Goal: Transaction & Acquisition: Purchase product/service

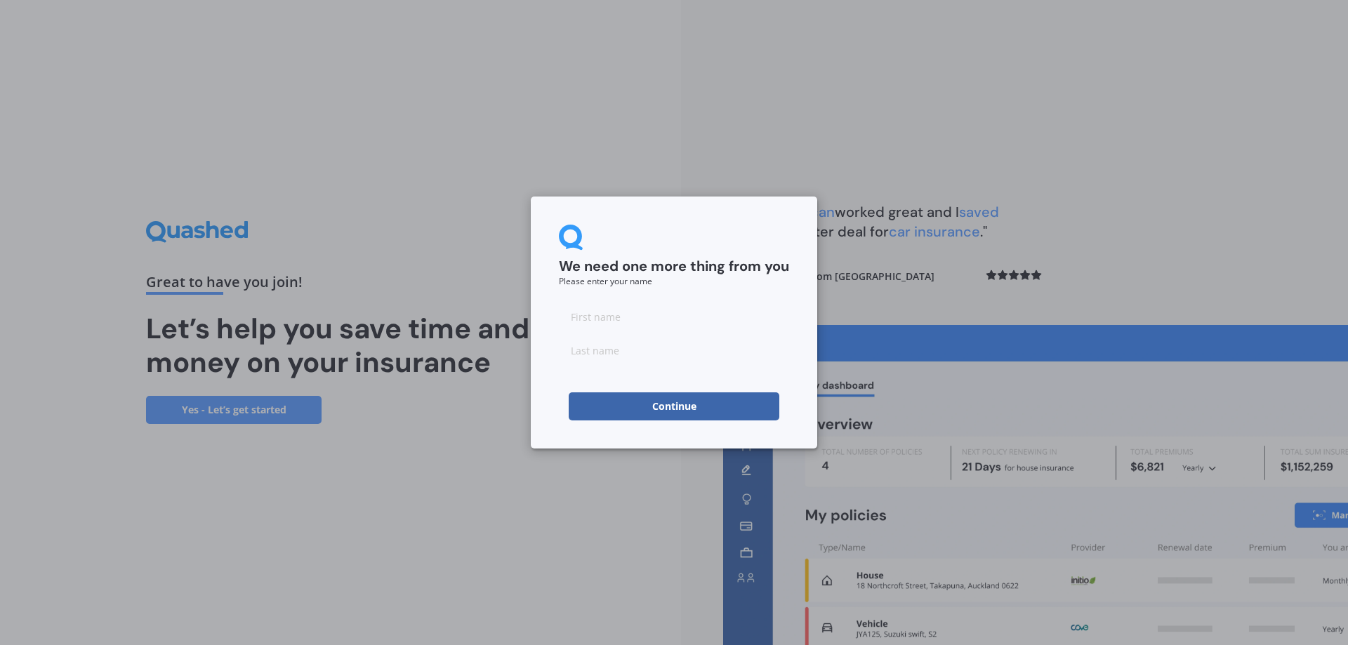
click at [627, 321] on input at bounding box center [674, 317] width 230 height 28
type input "[PERSON_NAME]"
click at [739, 418] on button "Continue" at bounding box center [674, 407] width 211 height 28
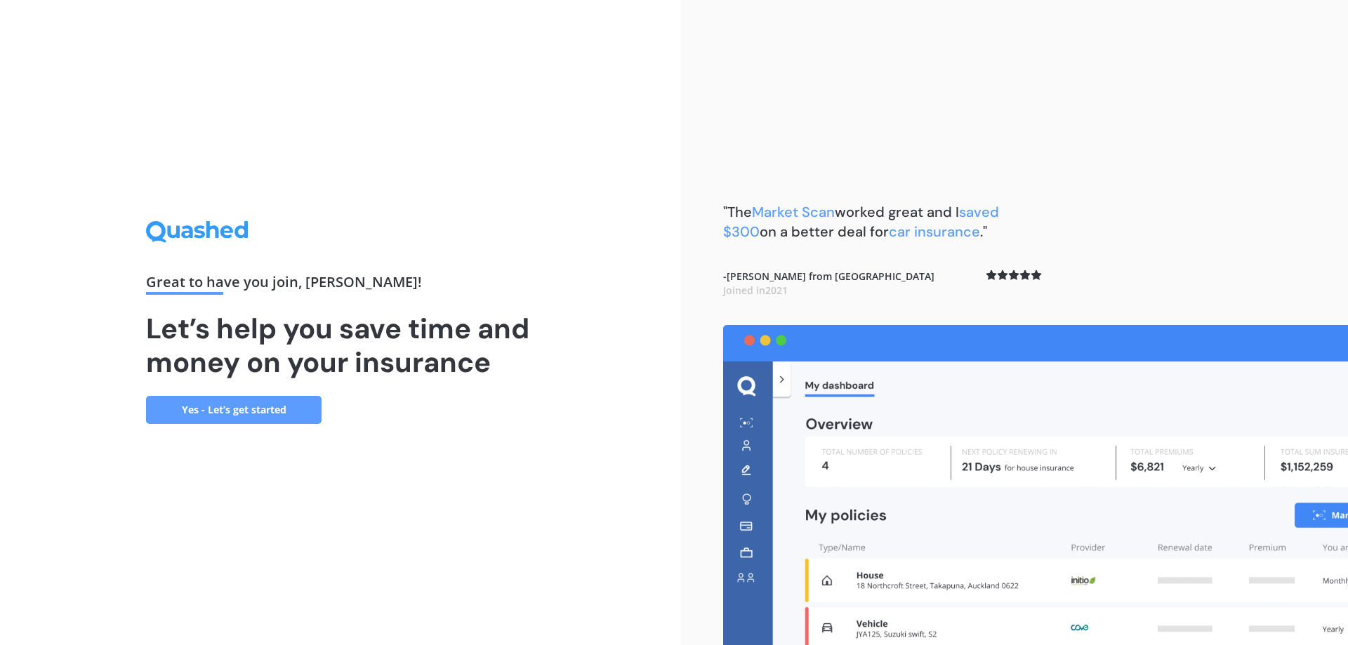
click at [586, 504] on div "Great to have you join , [PERSON_NAME] ! Let’s help you save time and money on …" at bounding box center [340, 322] width 681 height 645
click at [261, 416] on link "Yes - Let’s get started" at bounding box center [234, 410] width 176 height 28
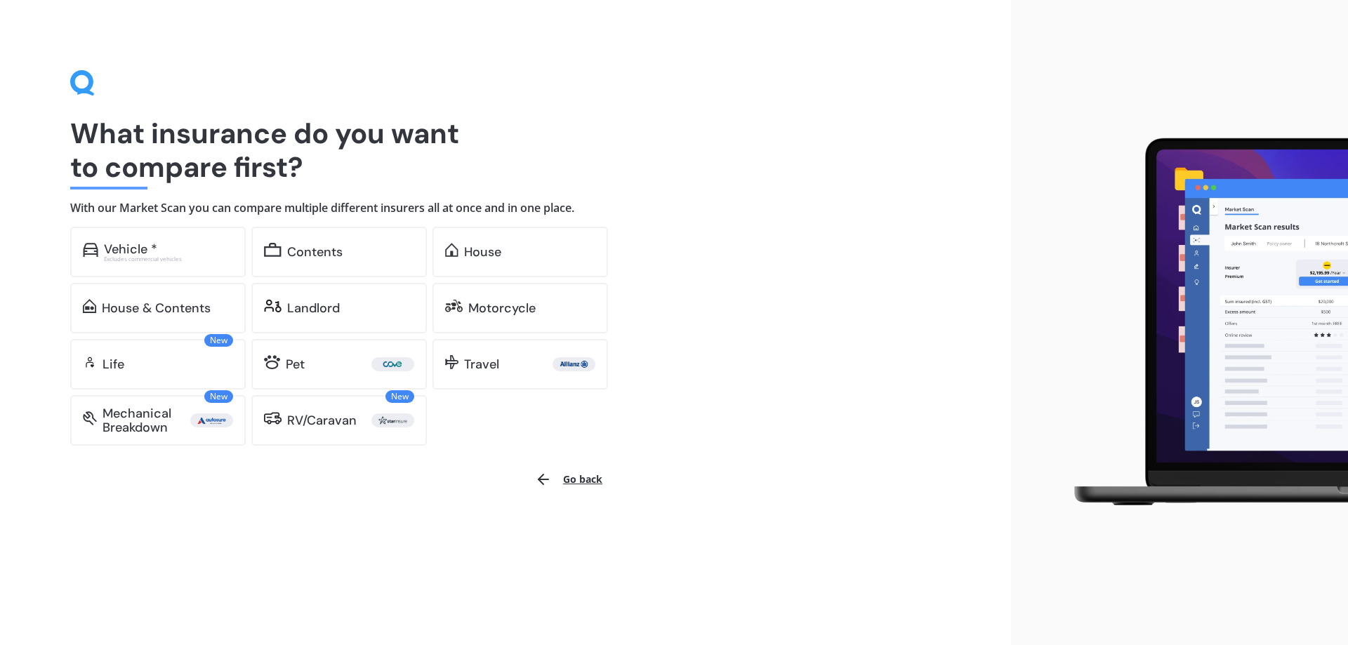
click at [376, 456] on div "What insurance do you want to compare first? With our Market Scan you can compa…" at bounding box center [505, 322] width 1011 height 645
click at [352, 426] on div "RV/Caravan" at bounding box center [322, 421] width 70 height 14
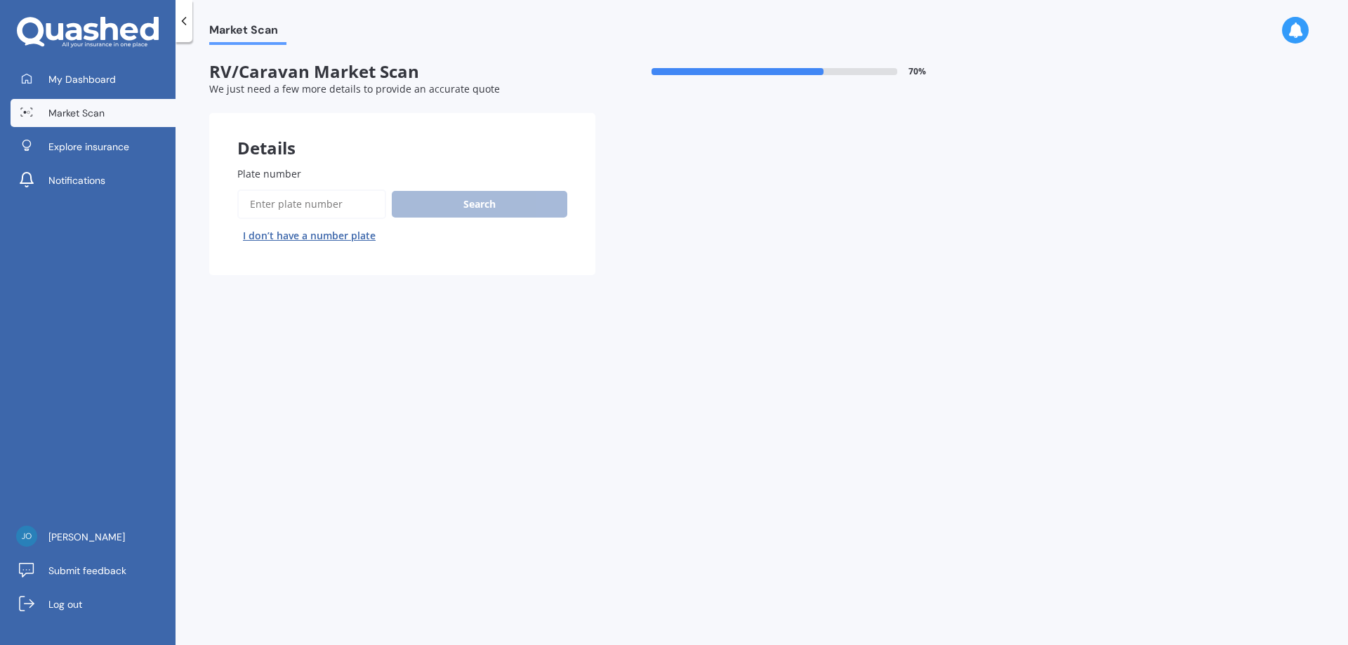
click at [266, 204] on input "Plate number" at bounding box center [311, 204] width 149 height 29
drag, startPoint x: 317, startPoint y: 216, endPoint x: 166, endPoint y: 205, distance: 151.3
click at [166, 206] on div "My Dashboard Market Scan Explore insurance Notifications [PERSON_NAME] Submit f…" at bounding box center [674, 322] width 1348 height 645
paste input "timeot"
type input "timeot"
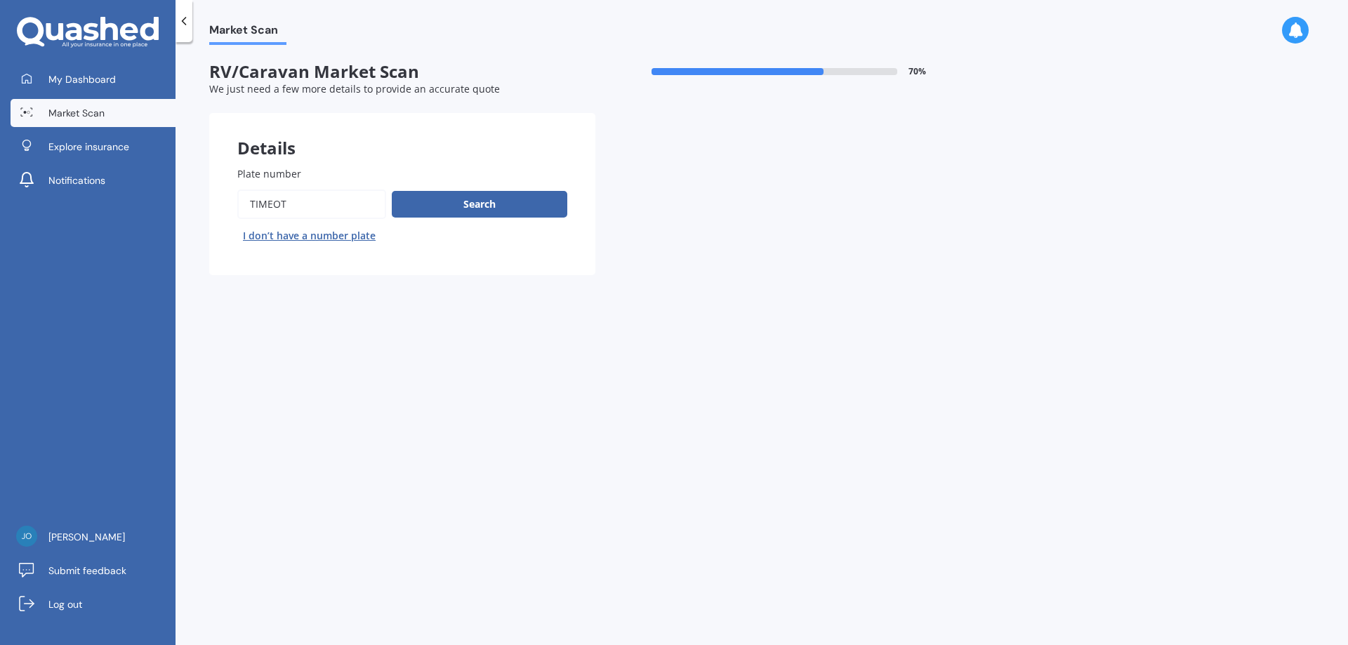
click at [0, 0] on button "Next" at bounding box center [0, 0] width 0 height 0
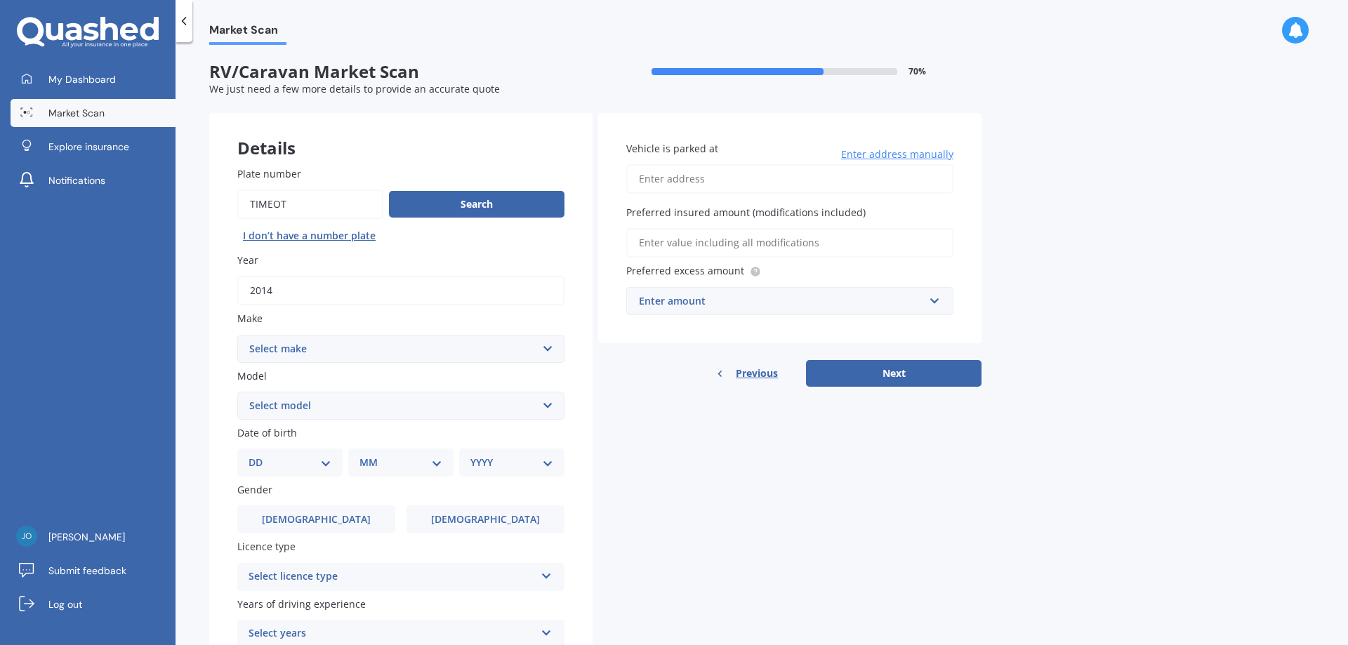
click at [329, 346] on select "Select make AC ADRIA AIRSTREAM ALFA ROMEO ASTON [PERSON_NAME] AUDI AUSTIN AVAN …" at bounding box center [400, 349] width 327 height 28
select select "MERCEDES BENZ"
click at [237, 335] on select "Select make AC ADRIA AIRSTREAM ALFA ROMEO ASTON [PERSON_NAME] AUDI AUSTIN AVAN …" at bounding box center [400, 349] width 327 height 28
click at [371, 412] on select "Select model 190 200 220 230 240 250 260 280 300 320 350 380 400 420 450 500 55…" at bounding box center [400, 406] width 327 height 28
select select "SPRINTER"
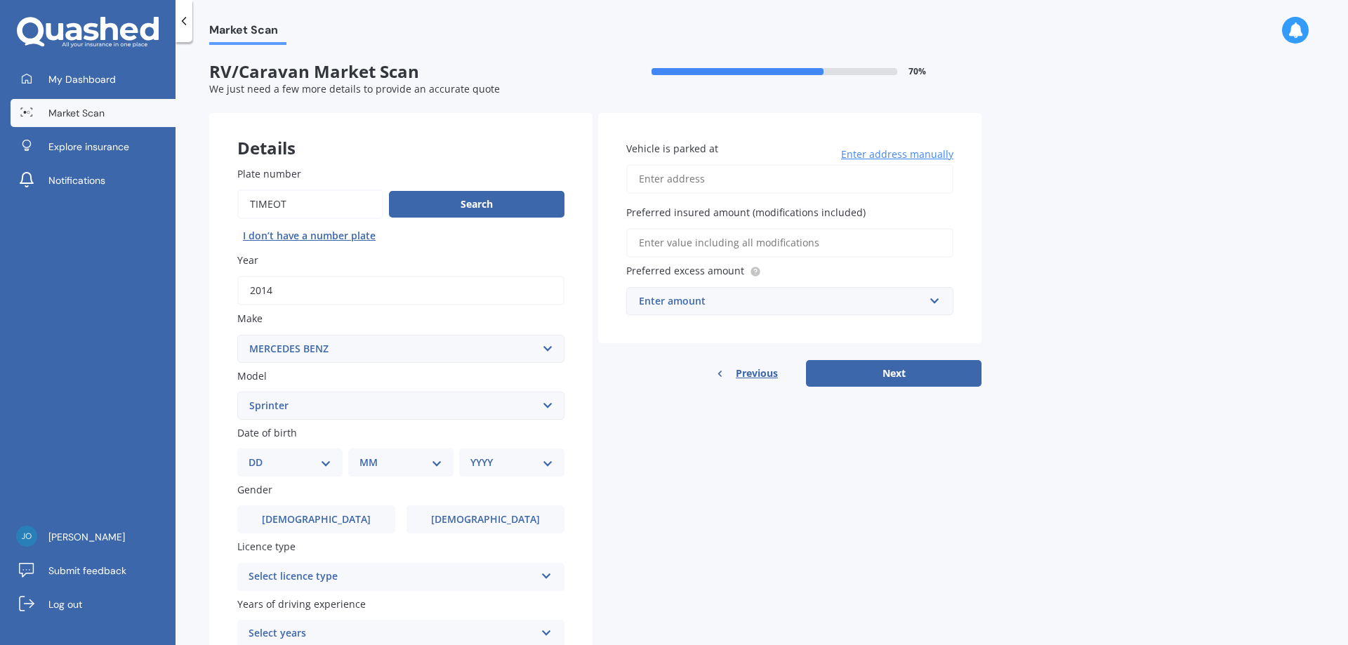
click at [237, 392] on select "Select model 190 200 220 230 240 250 260 280 300 320 350 380 400 420 450 500 55…" at bounding box center [400, 406] width 327 height 28
click at [258, 453] on div "DD 01 02 03 04 05 06 07 08 09 10 11 12 13 14 15 16 17 18 19 20 21 22 23 24 25 2…" at bounding box center [289, 463] width 105 height 28
click at [259, 459] on select "DD 01 02 03 04 05 06 07 08 09 10 11 12 13 14 15 16 17 18 19 20 21 22 23 24 25 2…" at bounding box center [290, 462] width 83 height 15
select select "20"
click at [260, 455] on select "DD 01 02 03 04 05 06 07 08 09 10 11 12 13 14 15 16 17 18 19 20 21 22 23 24 25 2…" at bounding box center [290, 462] width 83 height 15
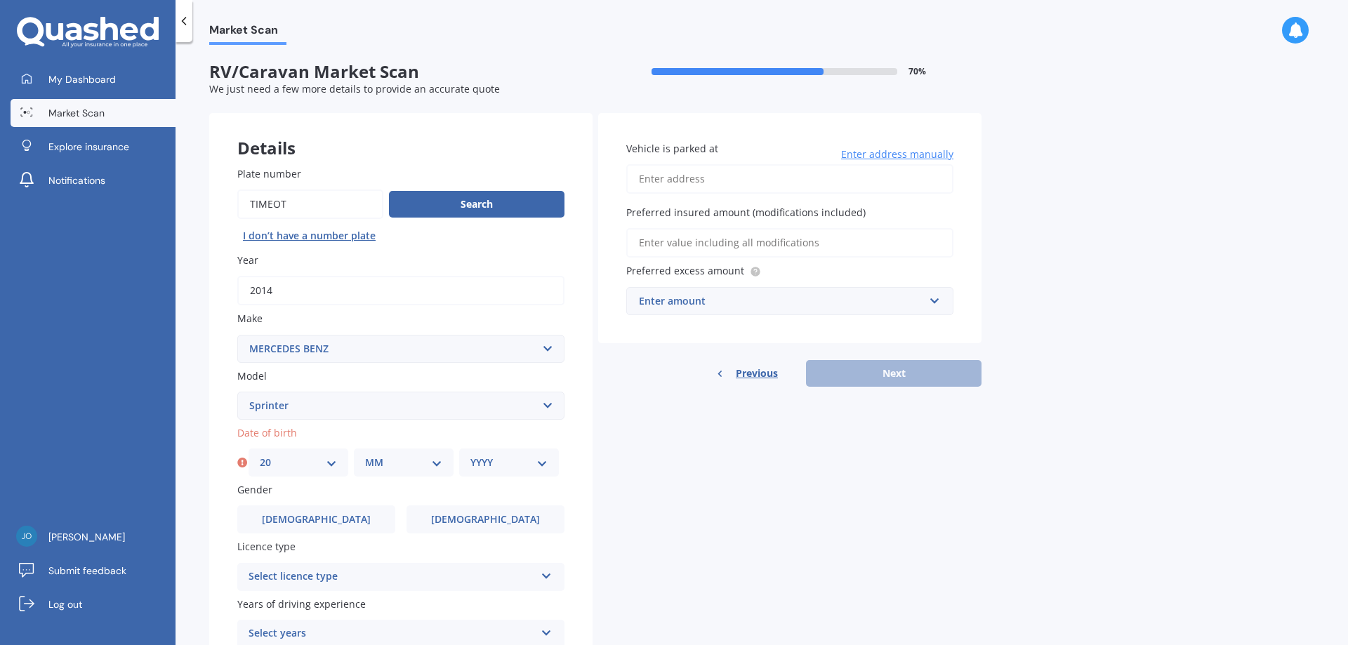
click at [400, 463] on select "MM 01 02 03 04 05 06 07 08 09 10 11 12" at bounding box center [403, 462] width 77 height 15
select select "02"
click at [365, 455] on select "MM 01 02 03 04 05 06 07 08 09 10 11 12" at bounding box center [403, 462] width 77 height 15
click at [496, 463] on select "YYYY 2025 2024 2023 2022 2021 2020 2019 2018 2017 2016 2015 2014 2013 2012 2011…" at bounding box center [508, 462] width 77 height 15
select select "1968"
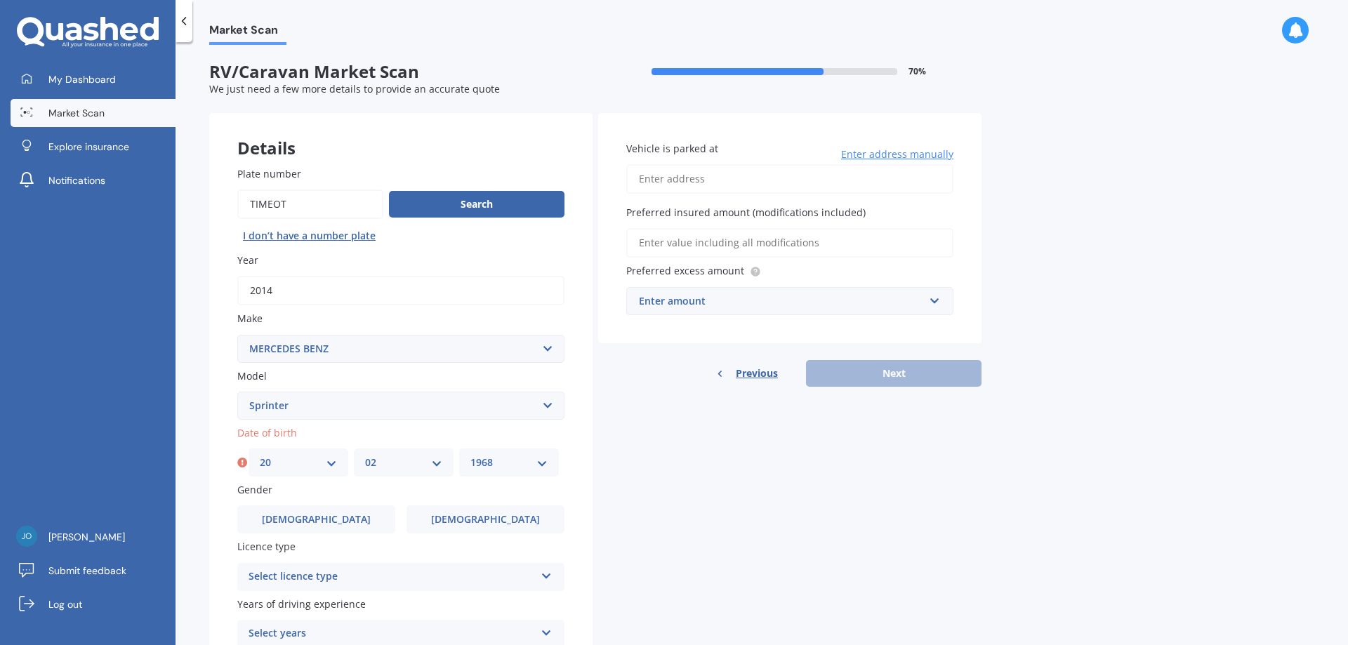
click at [470, 455] on select "YYYY 2025 2024 2023 2022 2021 2020 2019 2018 2017 2016 2015 2014 2013 2012 2011…" at bounding box center [508, 462] width 77 height 15
click at [696, 556] on div "Details Plate number Search I don’t have a number plate Year [DATE] Make Select…" at bounding box center [595, 423] width 772 height 620
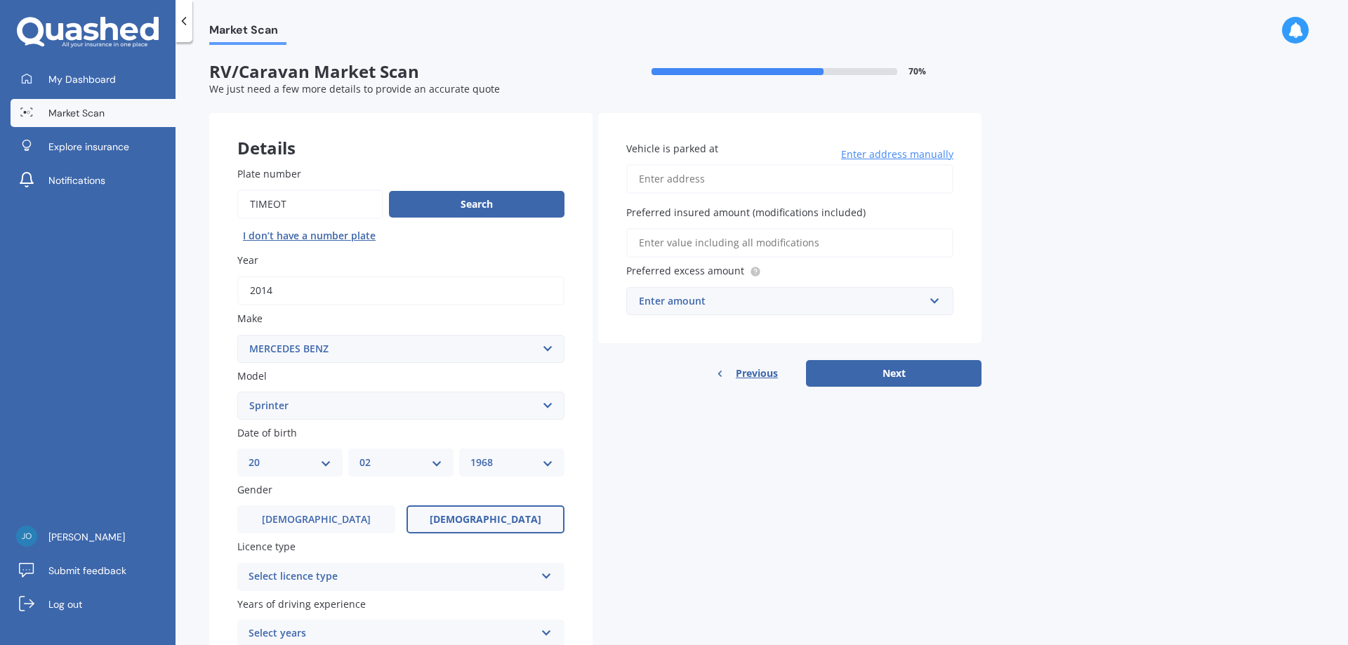
click at [480, 518] on span "[DEMOGRAPHIC_DATA]" at bounding box center [486, 520] width 112 height 12
click at [0, 0] on input "[DEMOGRAPHIC_DATA]" at bounding box center [0, 0] width 0 height 0
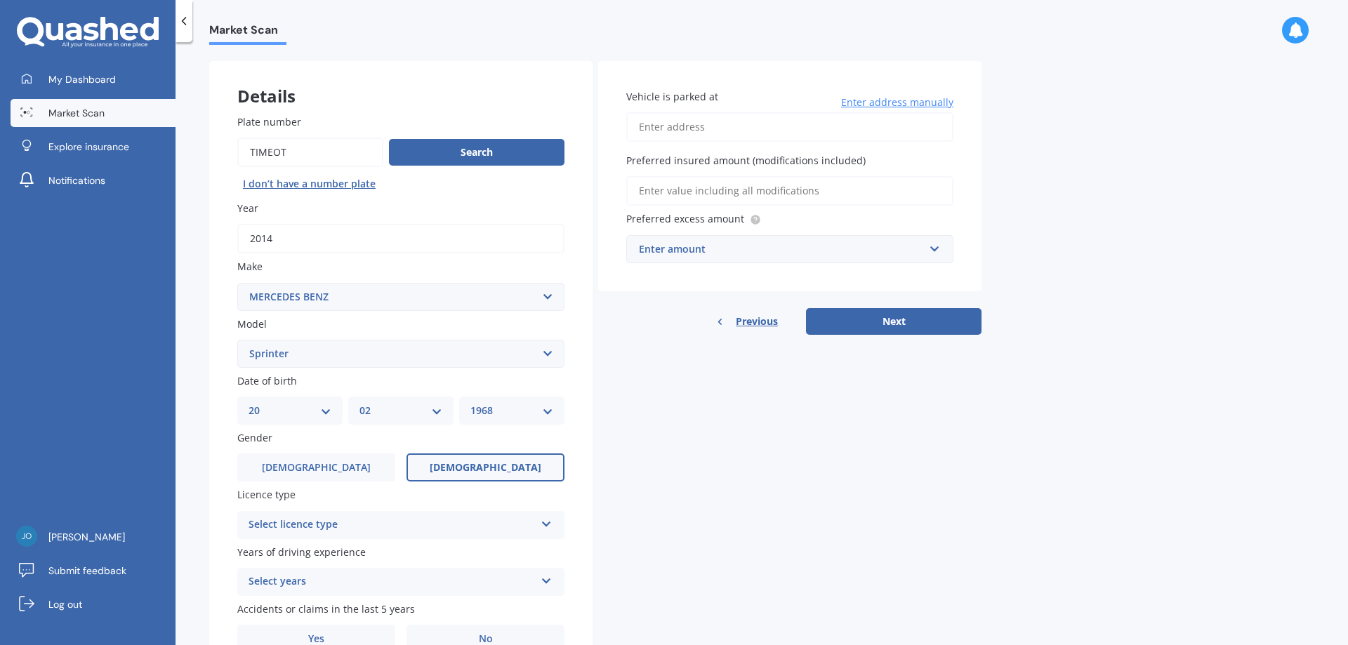
scroll to position [124, 0]
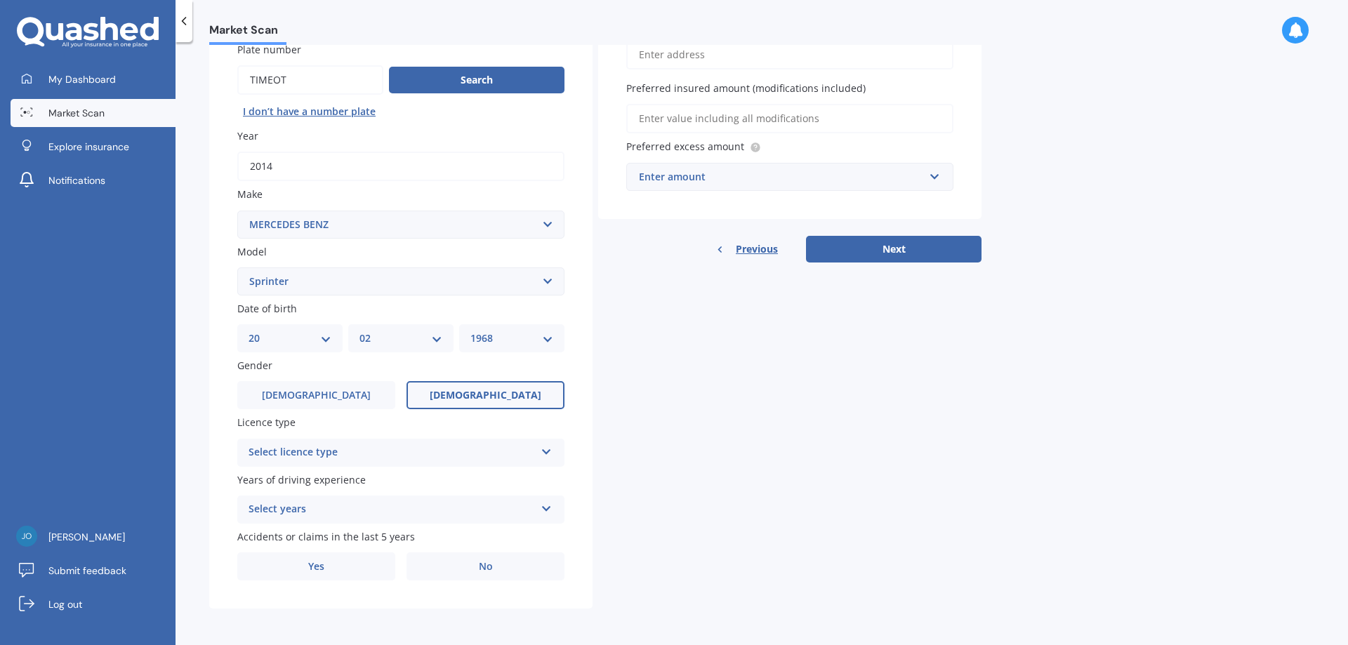
click at [439, 455] on div "Select licence type" at bounding box center [392, 452] width 286 height 17
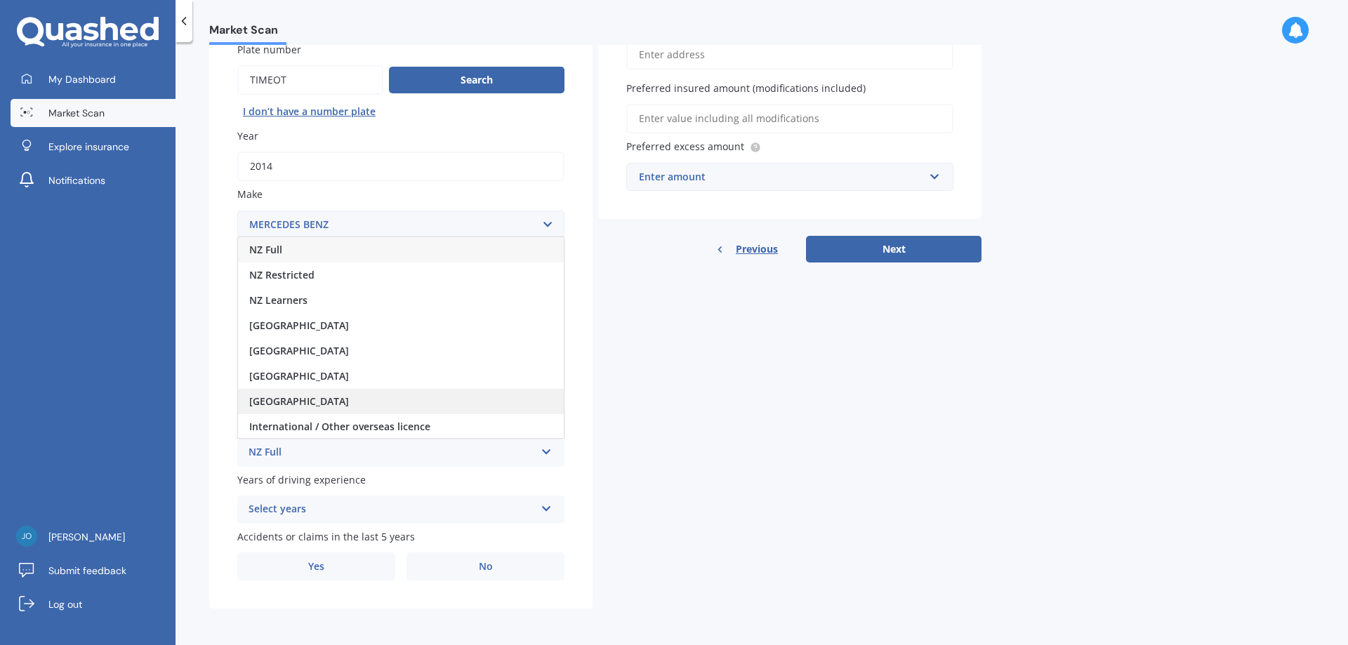
scroll to position [1, 0]
click at [302, 245] on div "NZ Full" at bounding box center [401, 248] width 326 height 25
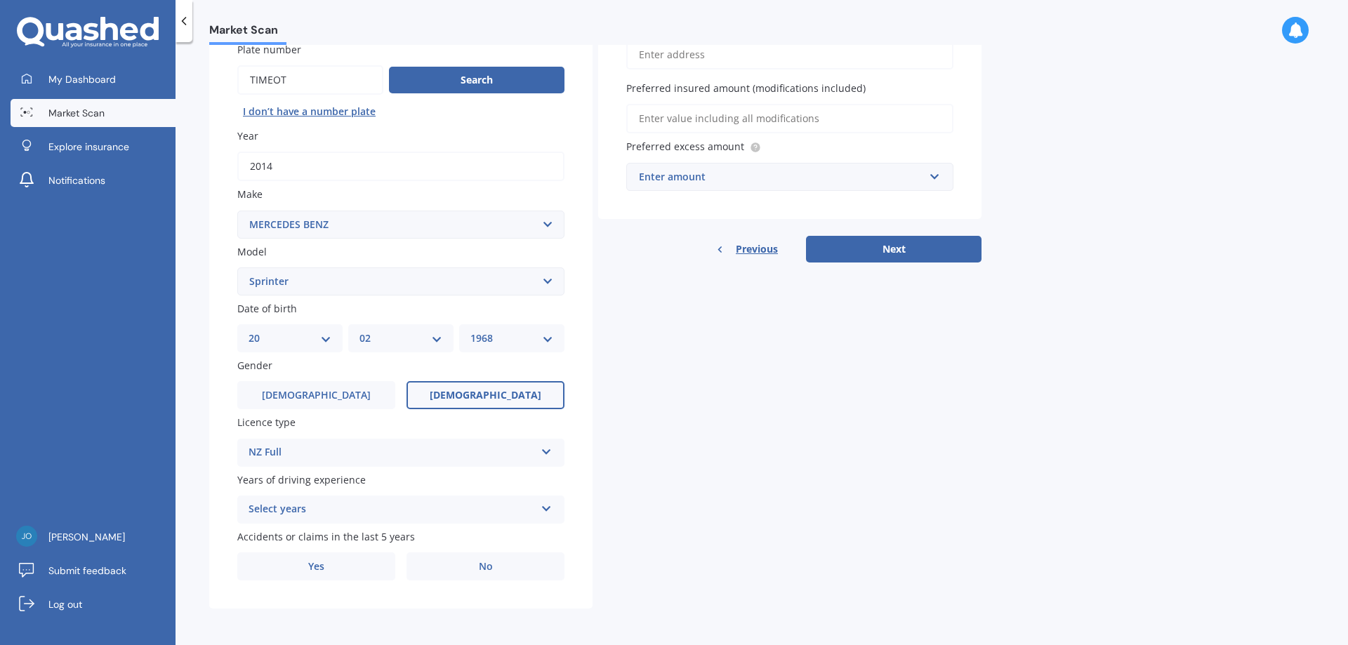
click at [319, 509] on div "Select years" at bounding box center [392, 509] width 286 height 17
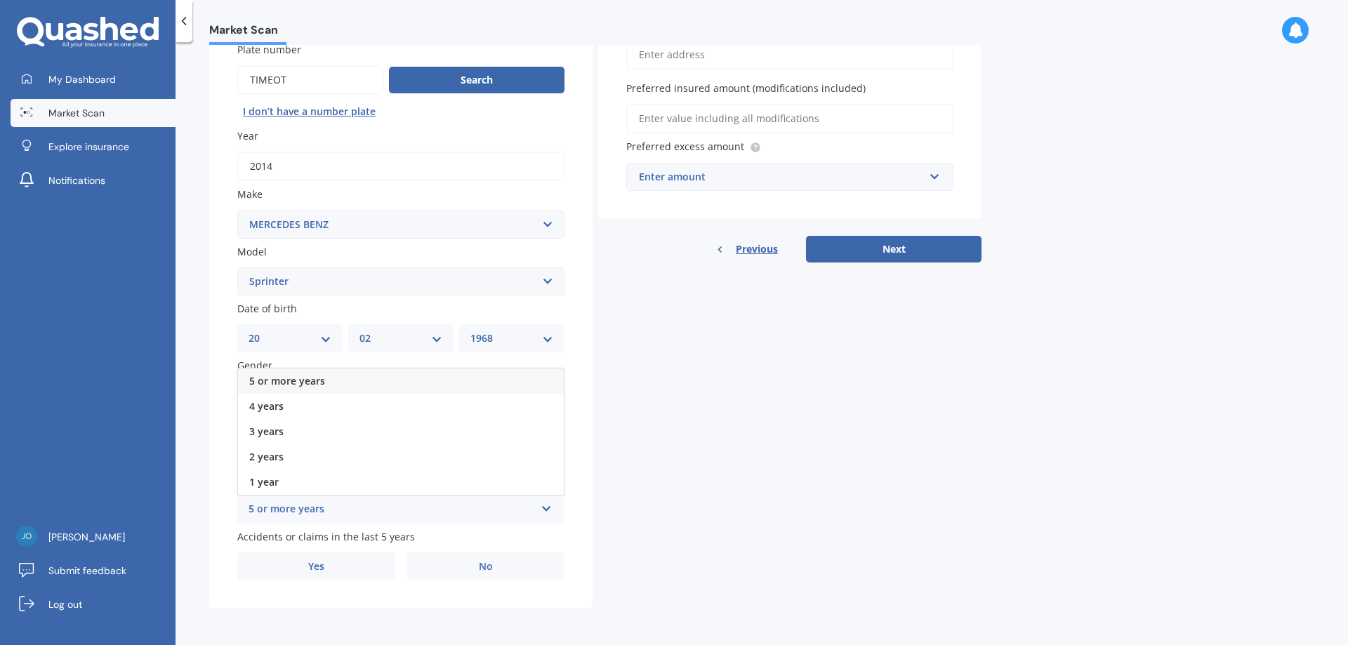
click at [337, 376] on div "5 or more years" at bounding box center [401, 381] width 326 height 25
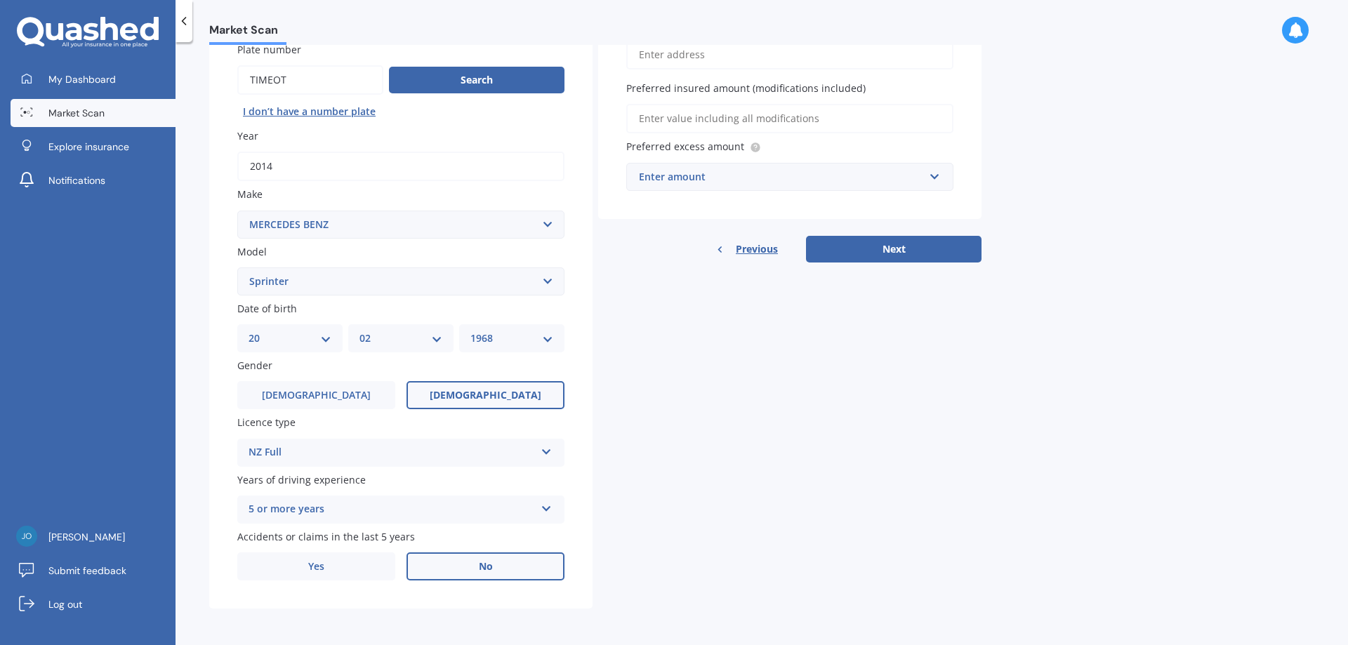
click at [442, 561] on label "No" at bounding box center [486, 567] width 158 height 28
click at [0, 0] on input "No" at bounding box center [0, 0] width 0 height 0
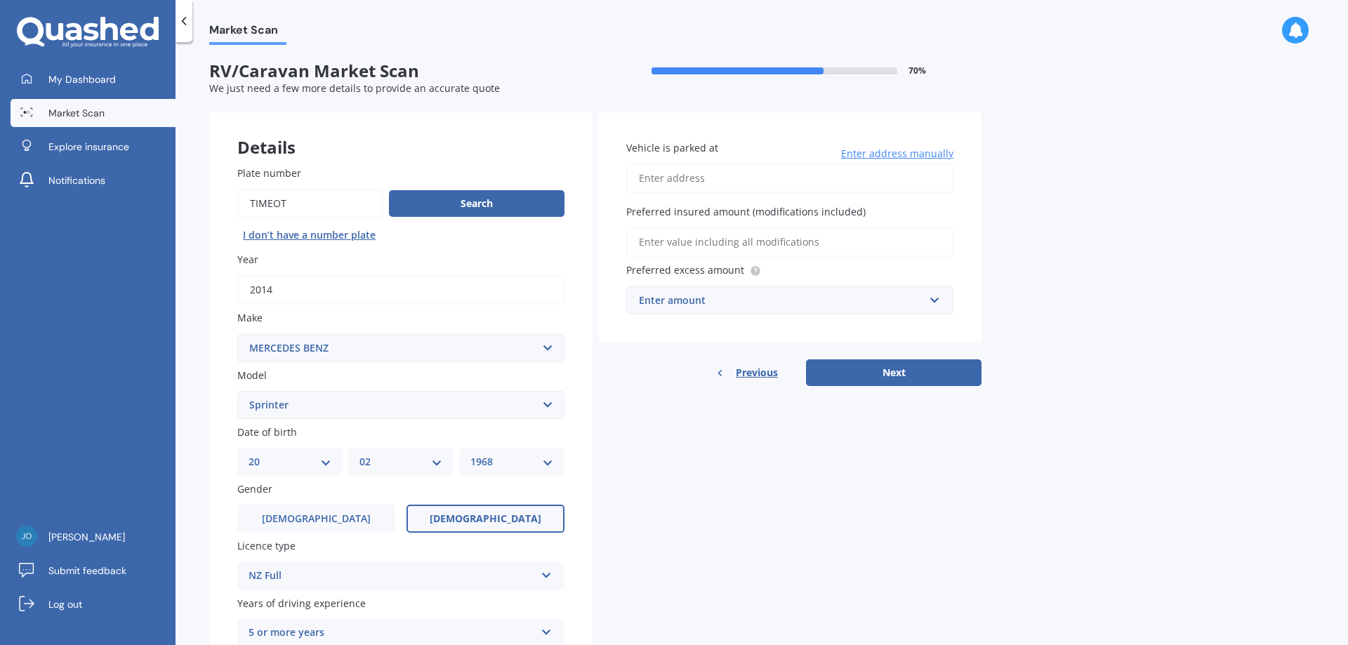
scroll to position [0, 0]
click at [696, 179] on input "Vehicle is parked at" at bounding box center [789, 178] width 327 height 29
type input "[STREET_ADDRESS]"
click at [767, 245] on input "Preferred insured amount (modifications included)" at bounding box center [789, 242] width 327 height 29
type input "$10,000"
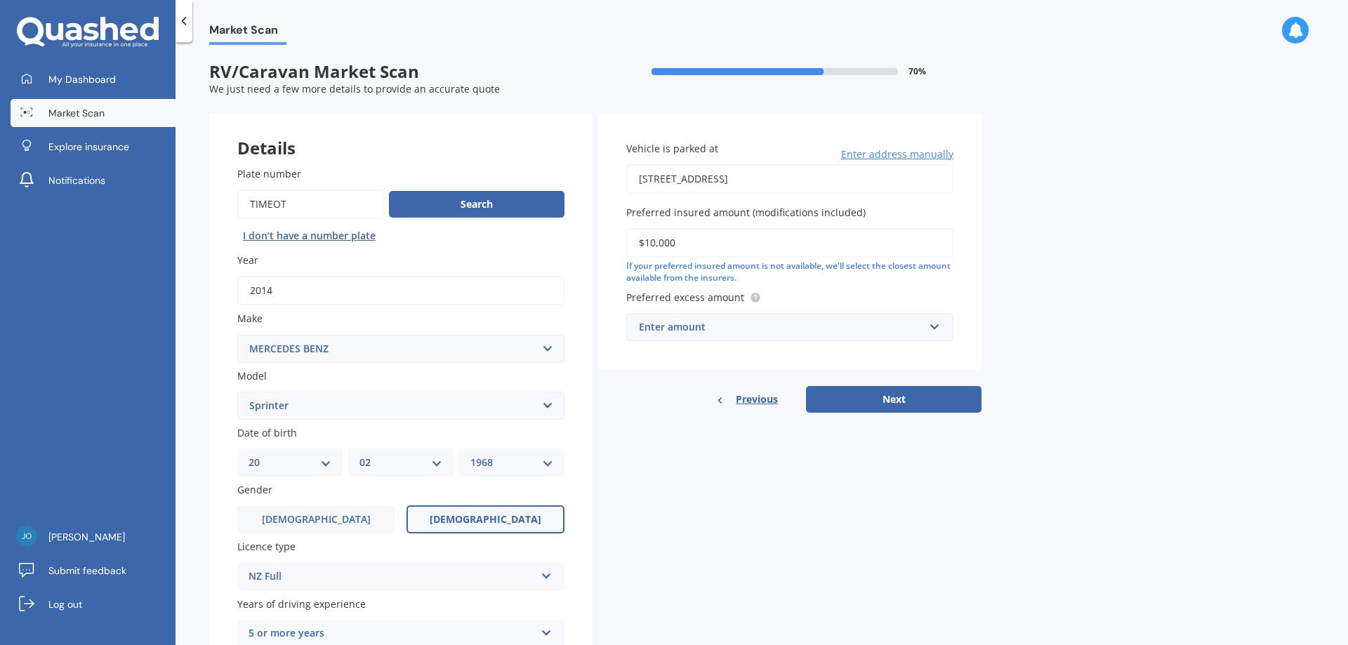
click at [713, 333] on div "Enter amount" at bounding box center [781, 326] width 285 height 15
click at [710, 360] on div "$500" at bounding box center [790, 354] width 326 height 26
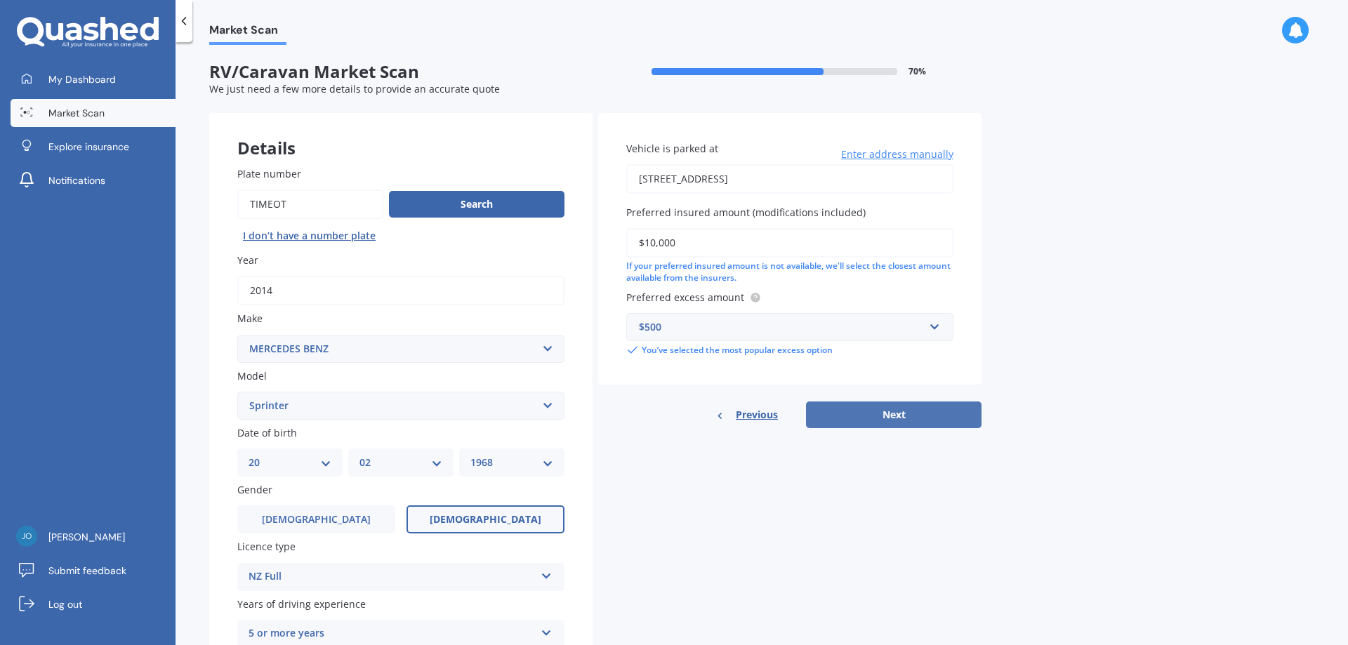
click at [898, 419] on button "Next" at bounding box center [894, 415] width 176 height 27
select select "20"
select select "02"
select select "1968"
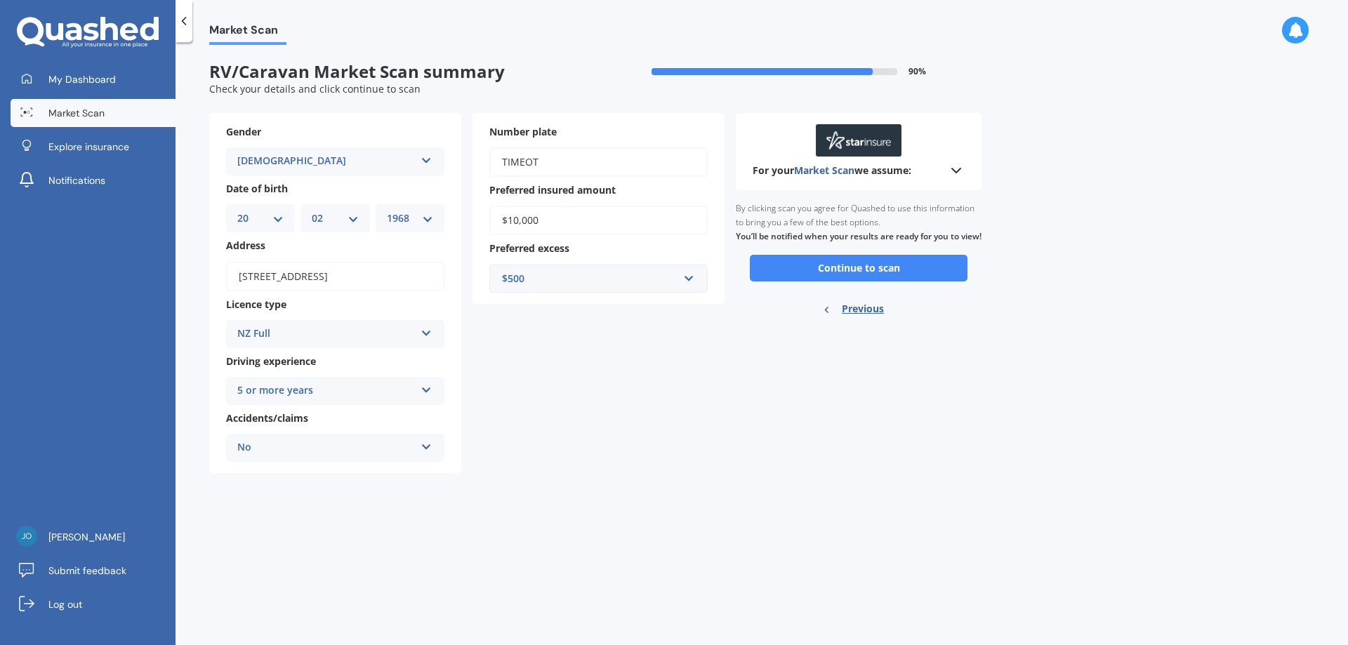
click at [674, 428] on div "Gender [DEMOGRAPHIC_DATA] [DEMOGRAPHIC_DATA] [DEMOGRAPHIC_DATA] Date of birth D…" at bounding box center [466, 293] width 515 height 361
click at [873, 276] on button "Continue to scan" at bounding box center [859, 268] width 218 height 27
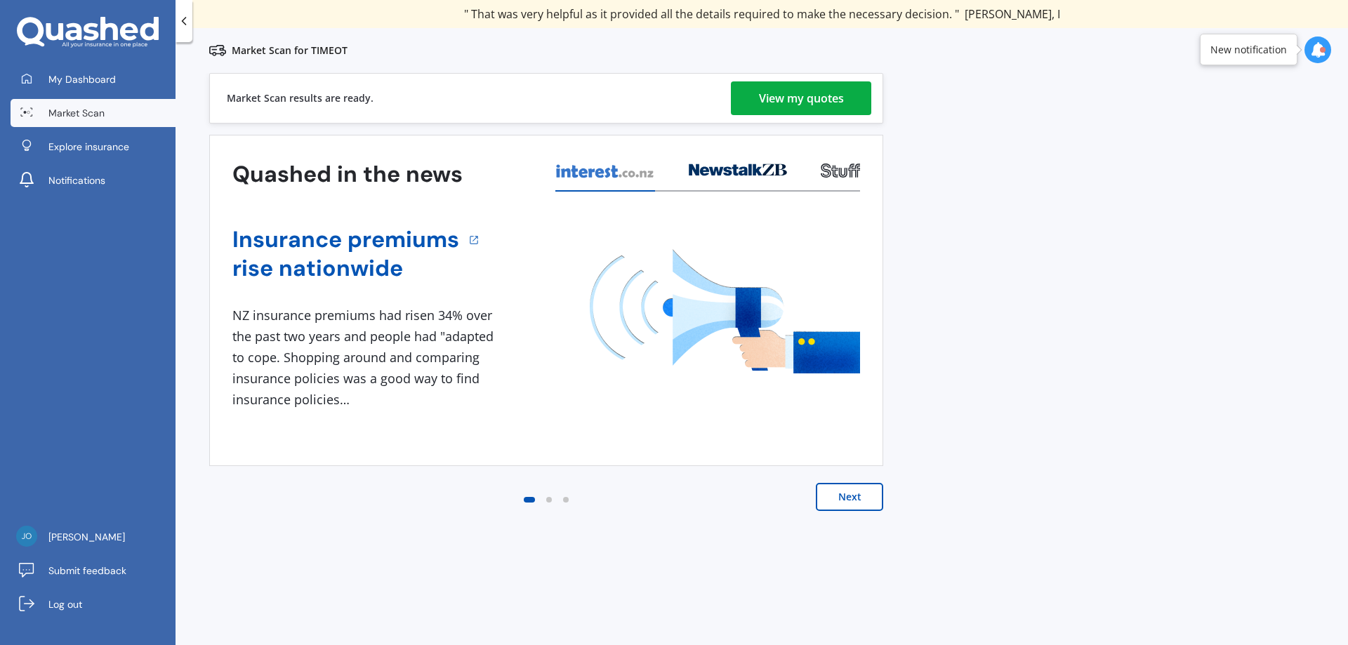
click at [839, 81] on div "Market Scan results are ready. View my quotes" at bounding box center [546, 98] width 674 height 51
click at [820, 95] on div "View my quotes" at bounding box center [801, 98] width 85 height 34
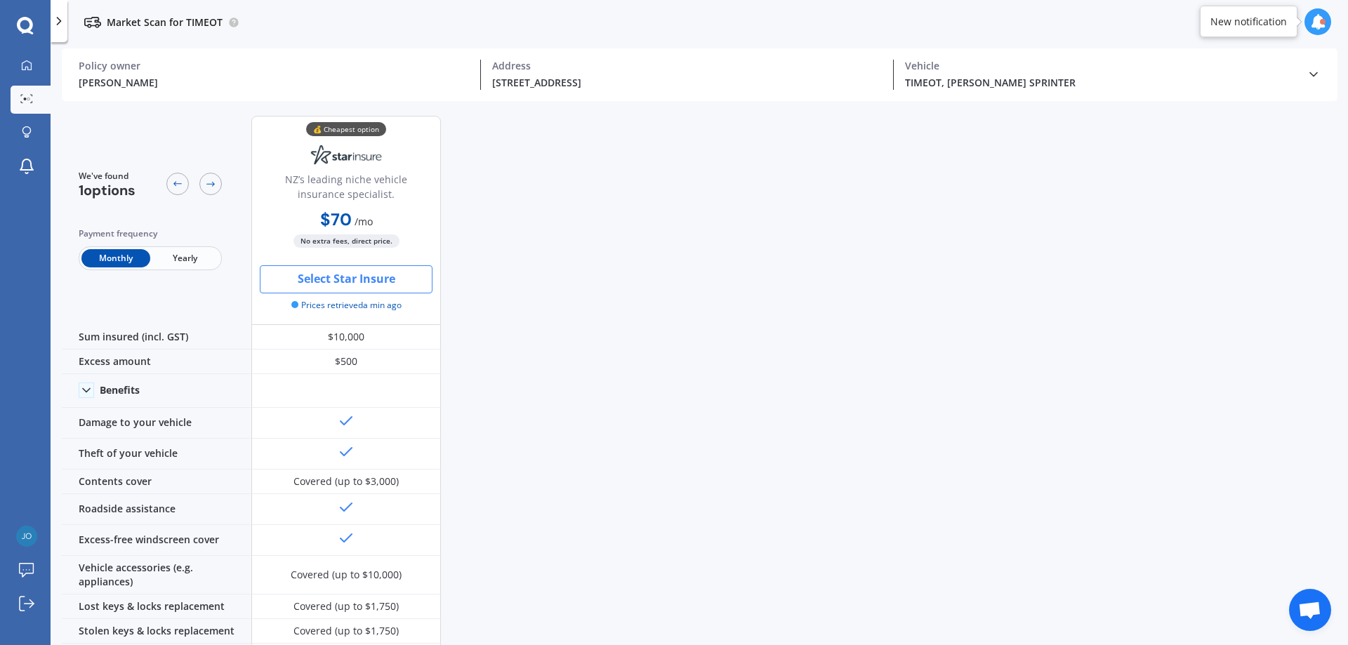
click at [374, 289] on button "Select Star Insure" at bounding box center [346, 279] width 173 height 28
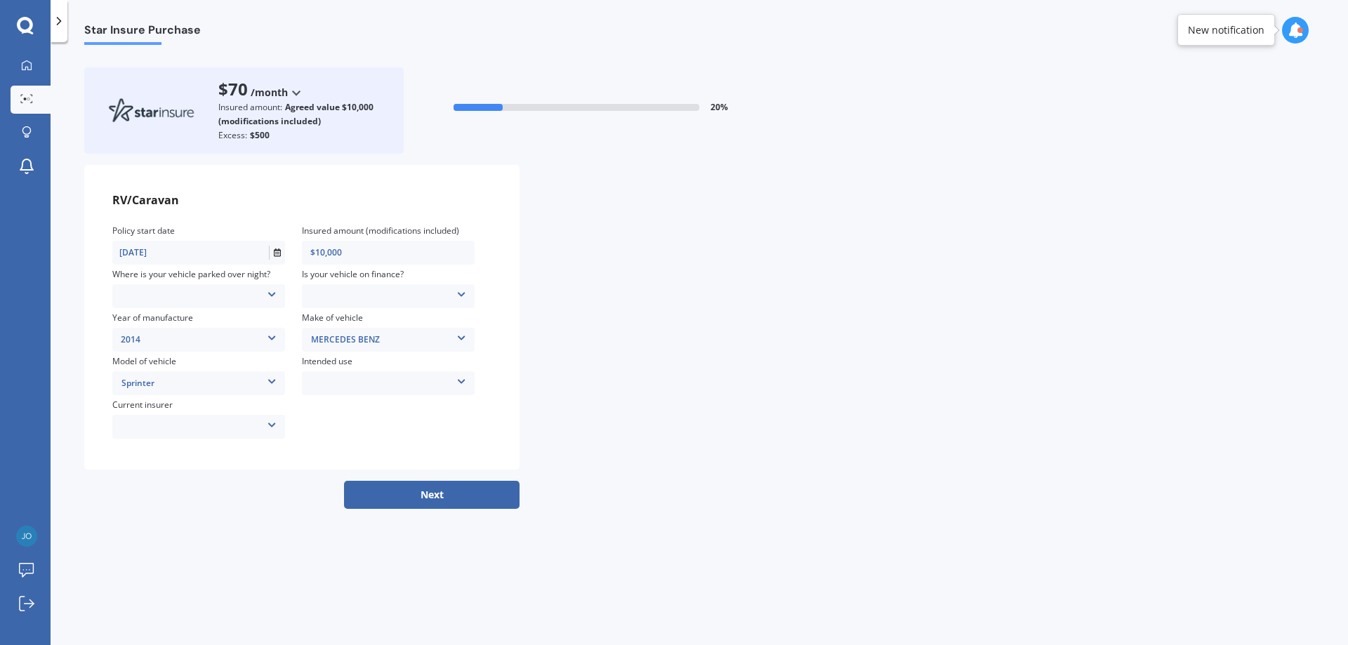
click at [199, 286] on div "Locked Garage Storage unit Carport Locked shed ‘behind’ house Driveway Streetsi…" at bounding box center [198, 296] width 173 height 24
click at [191, 289] on div "Locked Garage Storage unit Carport Locked shed ‘behind’ house Driveway Streetsi…" at bounding box center [198, 296] width 173 height 15
click at [154, 419] on div "Driveway" at bounding box center [200, 414] width 174 height 24
click at [175, 421] on div "AAI AMI IAG - NZI/State [PERSON_NAME] Vero Unknown Other insurer Ando Star Insu…" at bounding box center [198, 426] width 173 height 15
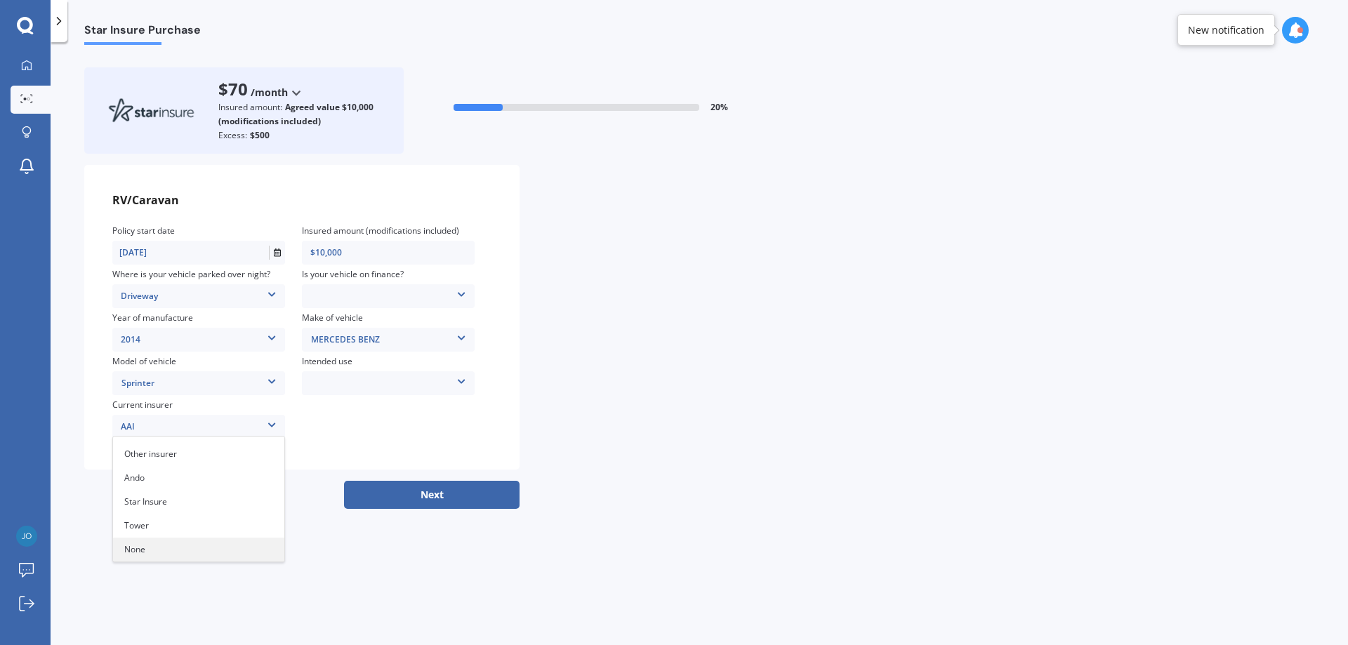
click at [190, 546] on div "None" at bounding box center [198, 550] width 171 height 24
click at [350, 296] on div "No Yes" at bounding box center [388, 296] width 173 height 15
click at [353, 324] on div "No" at bounding box center [388, 318] width 171 height 24
click at [417, 377] on div "Weekend Use Holiday/Sporadic use Full time / live in travel Storage/Restoration…" at bounding box center [388, 383] width 173 height 15
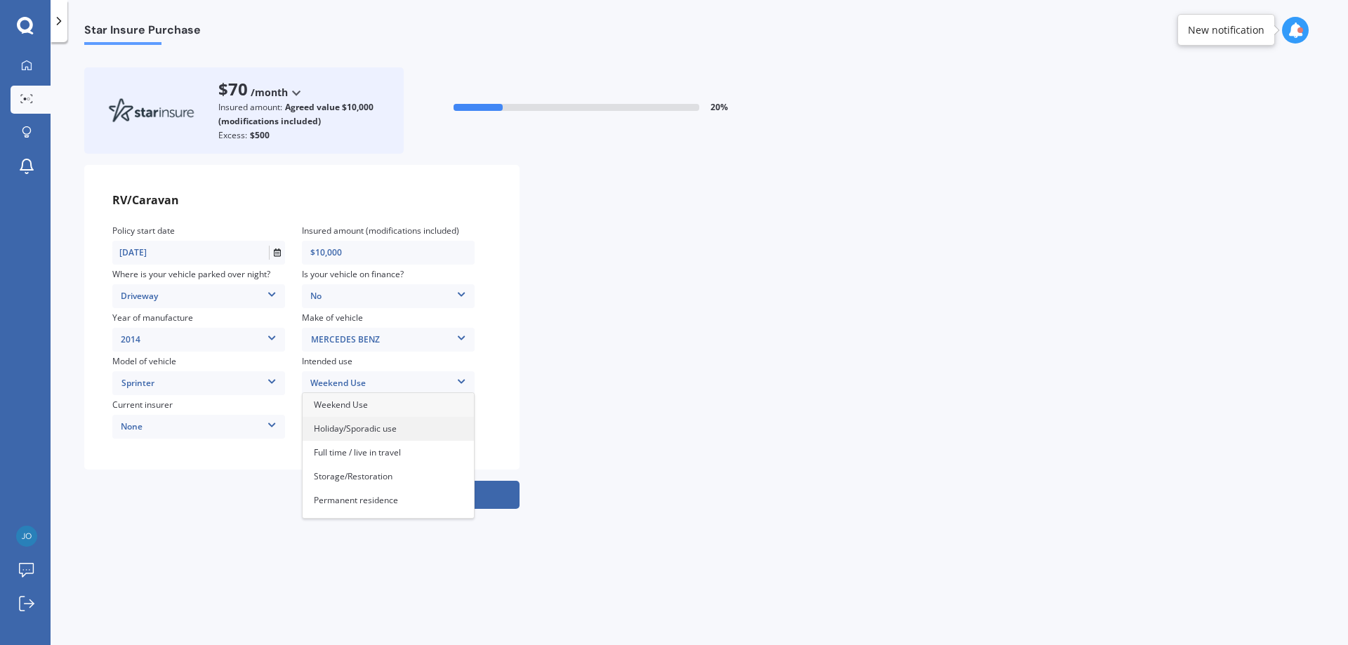
click at [364, 435] on div "Holiday/Sporadic use" at bounding box center [388, 429] width 171 height 24
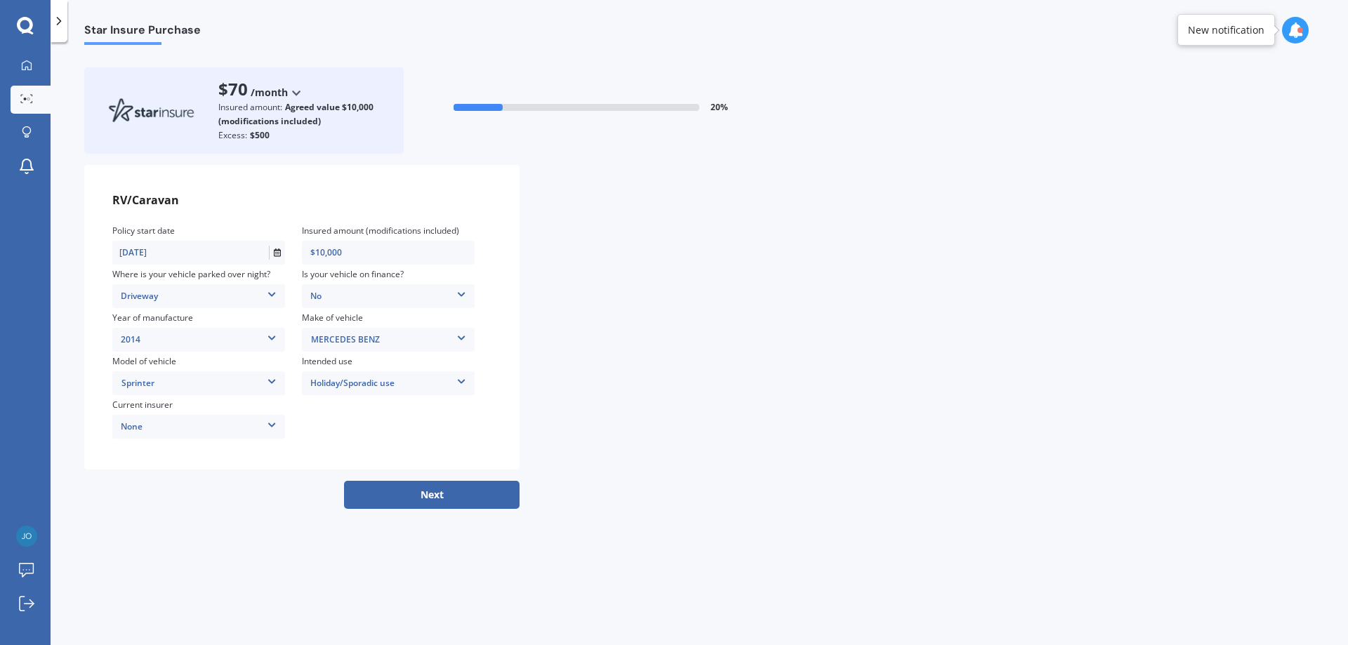
click at [512, 456] on div "RV/Caravan Policy start date [DATE] Insured amount (modifications included) $10…" at bounding box center [301, 317] width 435 height 305
click at [462, 497] on button "Next" at bounding box center [432, 495] width 176 height 28
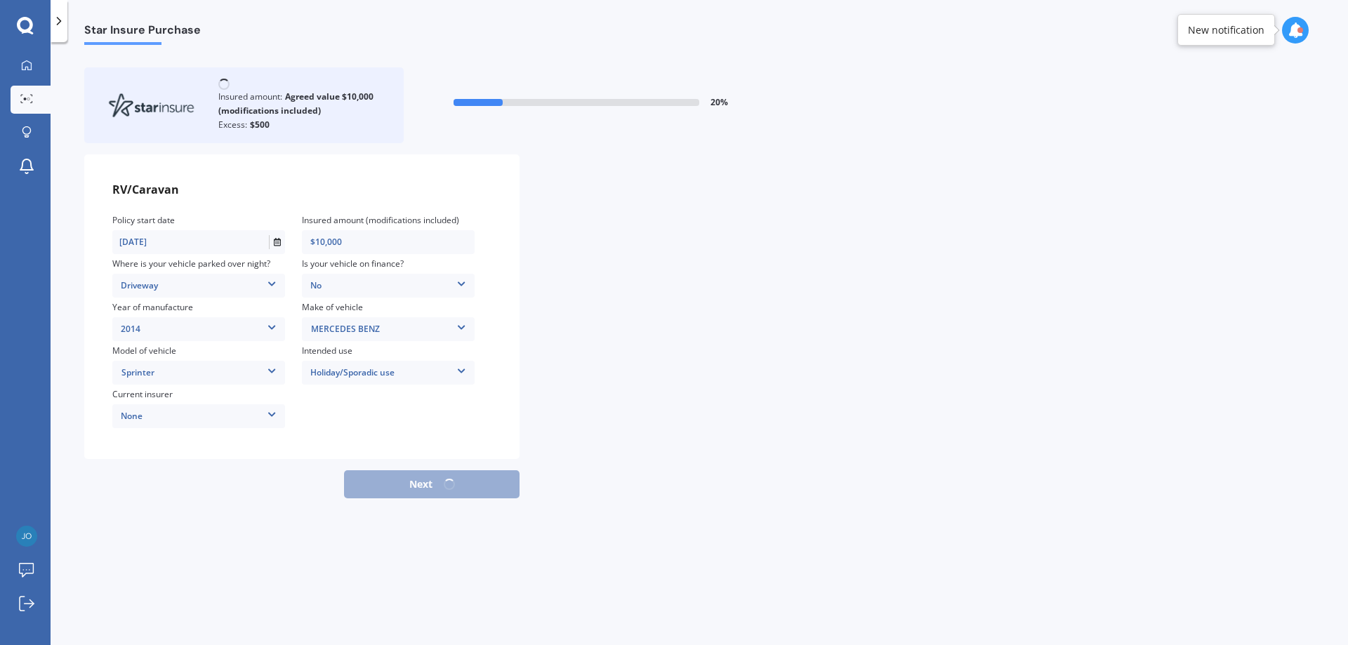
select select "20"
select select "02"
select select "1968"
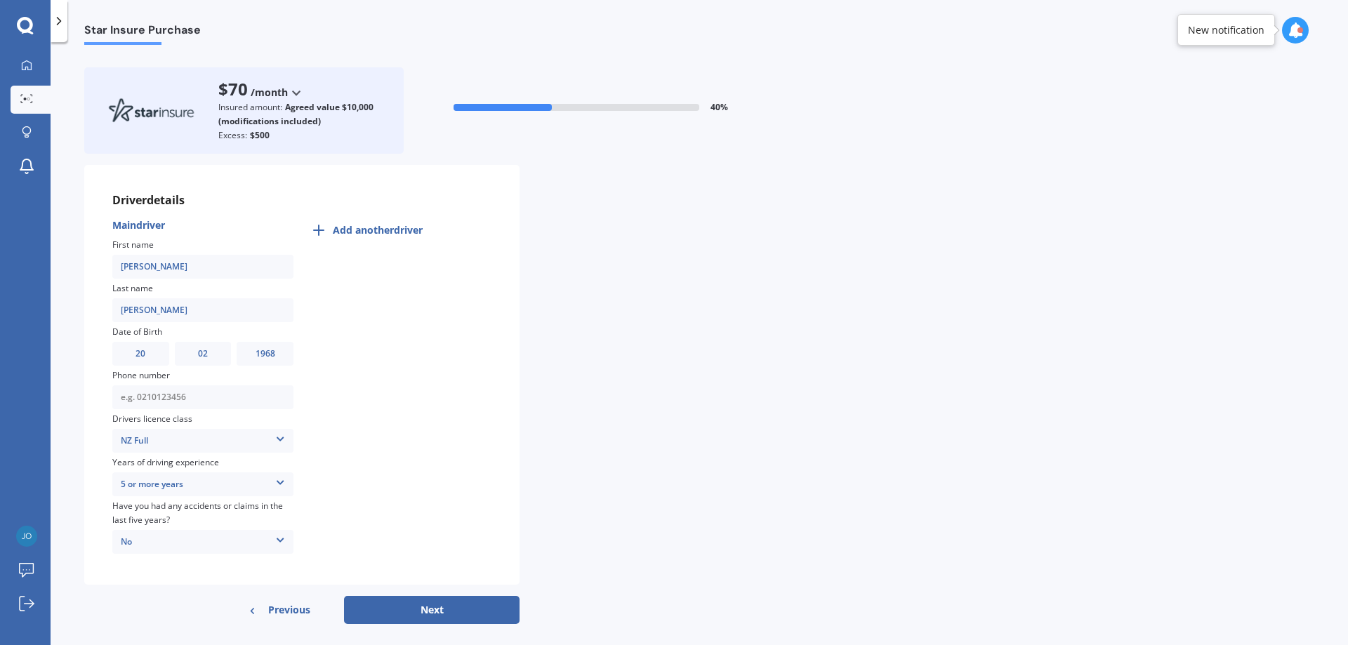
click at [225, 400] on input "text" at bounding box center [202, 398] width 181 height 11
type input "092506017"
click at [400, 463] on div "Add another driver" at bounding box center [400, 387] width 181 height 338
click at [407, 598] on button "Next" at bounding box center [432, 610] width 176 height 28
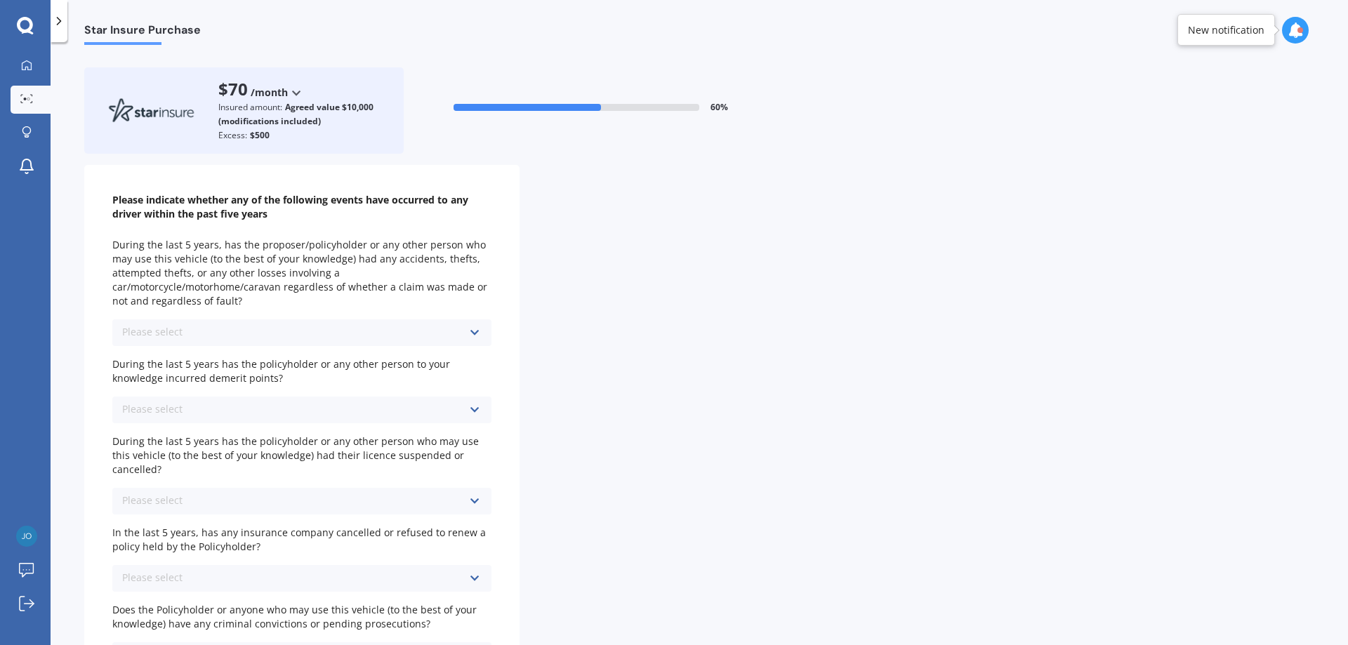
click at [226, 346] on div "Please indicate whether any of the following events have occurred to any driver…" at bounding box center [301, 508] width 435 height 687
click at [238, 336] on div "Please select No Yes" at bounding box center [301, 332] width 379 height 27
click at [230, 351] on div "No" at bounding box center [301, 359] width 379 height 26
click at [216, 414] on div "Please select No Yes" at bounding box center [301, 410] width 379 height 27
click at [201, 435] on div "No" at bounding box center [301, 436] width 379 height 26
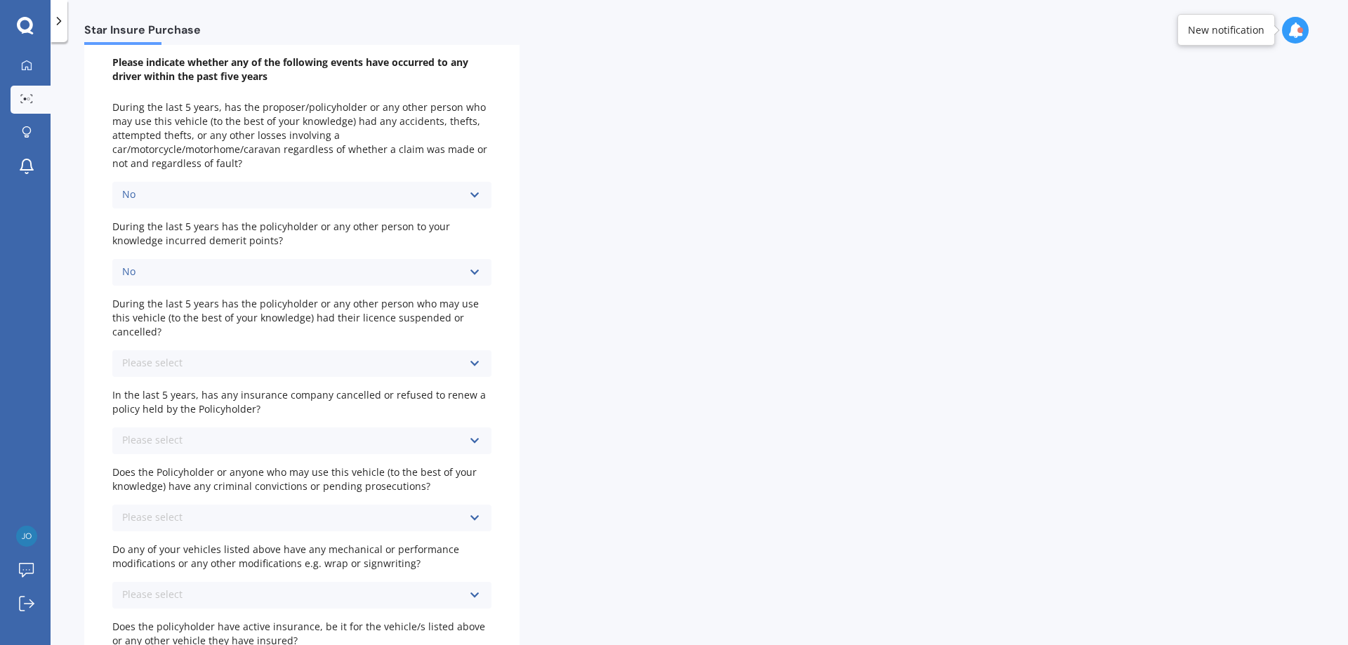
scroll to position [140, 0]
click at [206, 348] on div "Please select No Yes" at bounding box center [301, 361] width 379 height 27
click at [210, 384] on div "No" at bounding box center [301, 387] width 379 height 26
click at [211, 425] on div "Please select No Yes" at bounding box center [301, 438] width 379 height 27
click at [202, 454] on div "No" at bounding box center [301, 465] width 379 height 26
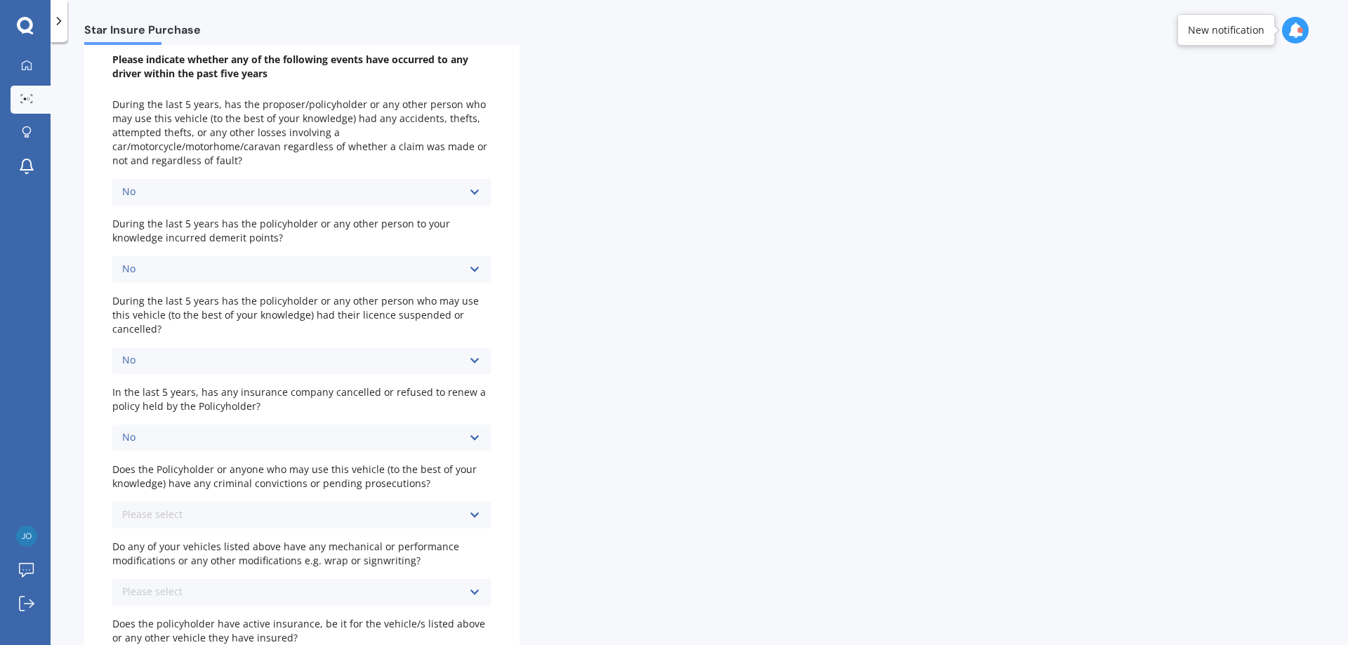
click at [202, 506] on div "Please select No Yes" at bounding box center [301, 515] width 379 height 27
click at [201, 535] on div "No" at bounding box center [301, 542] width 379 height 26
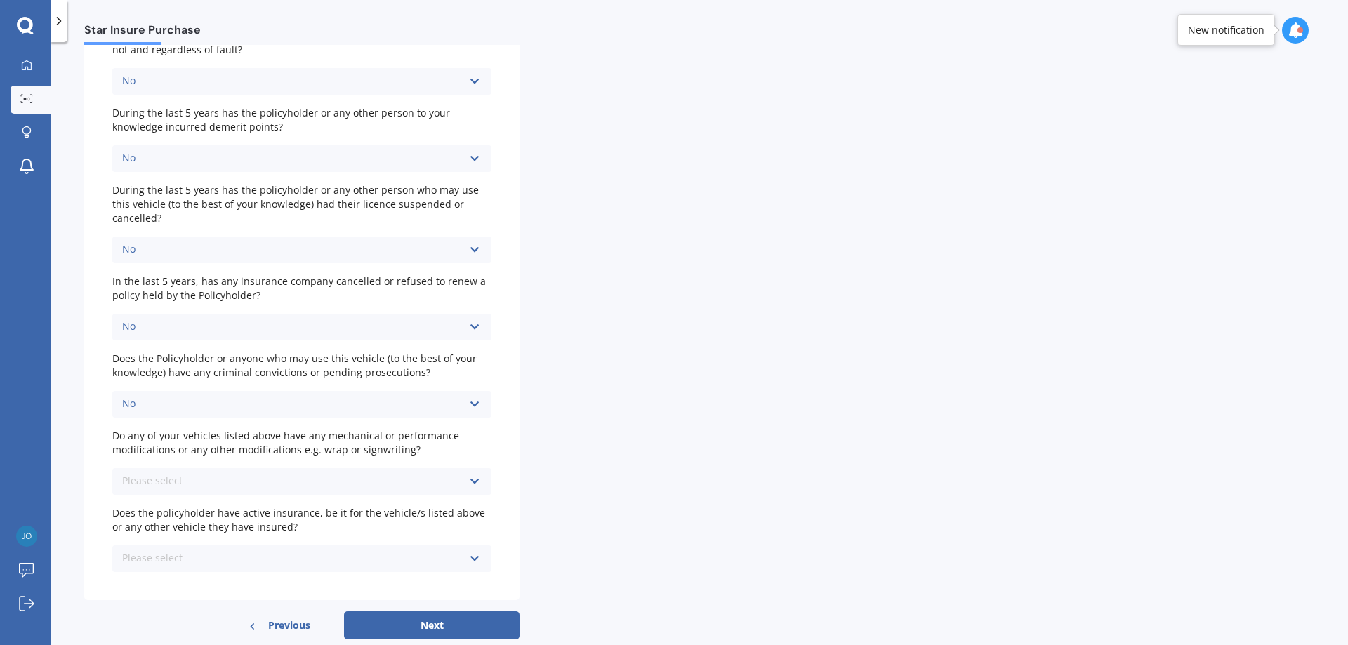
scroll to position [257, 0]
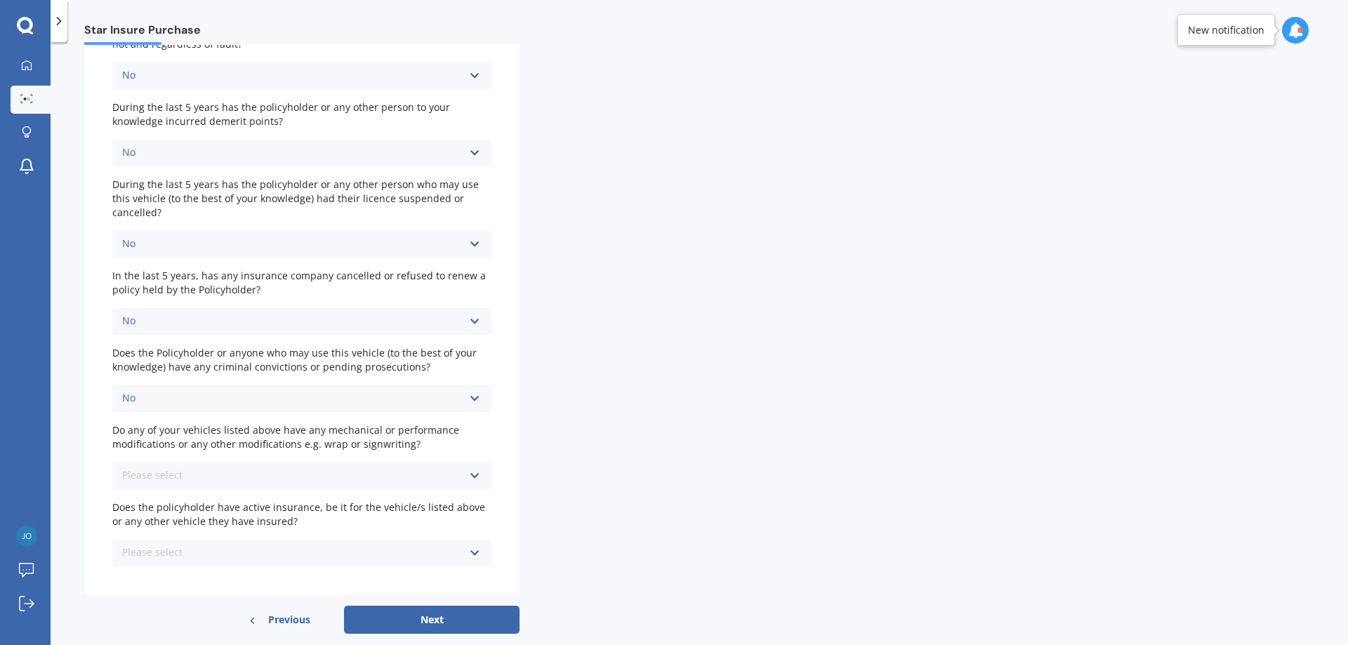
click at [216, 463] on div "Please select No Yes" at bounding box center [301, 476] width 379 height 27
click at [225, 499] on div "No" at bounding box center [301, 502] width 379 height 26
click at [222, 540] on div "Please select No Yes" at bounding box center [301, 553] width 379 height 27
click at [204, 575] on div "No" at bounding box center [301, 580] width 379 height 26
click at [626, 496] on div "Please indicate whether any of the following events have occurred to any driver…" at bounding box center [699, 251] width 1230 height 687
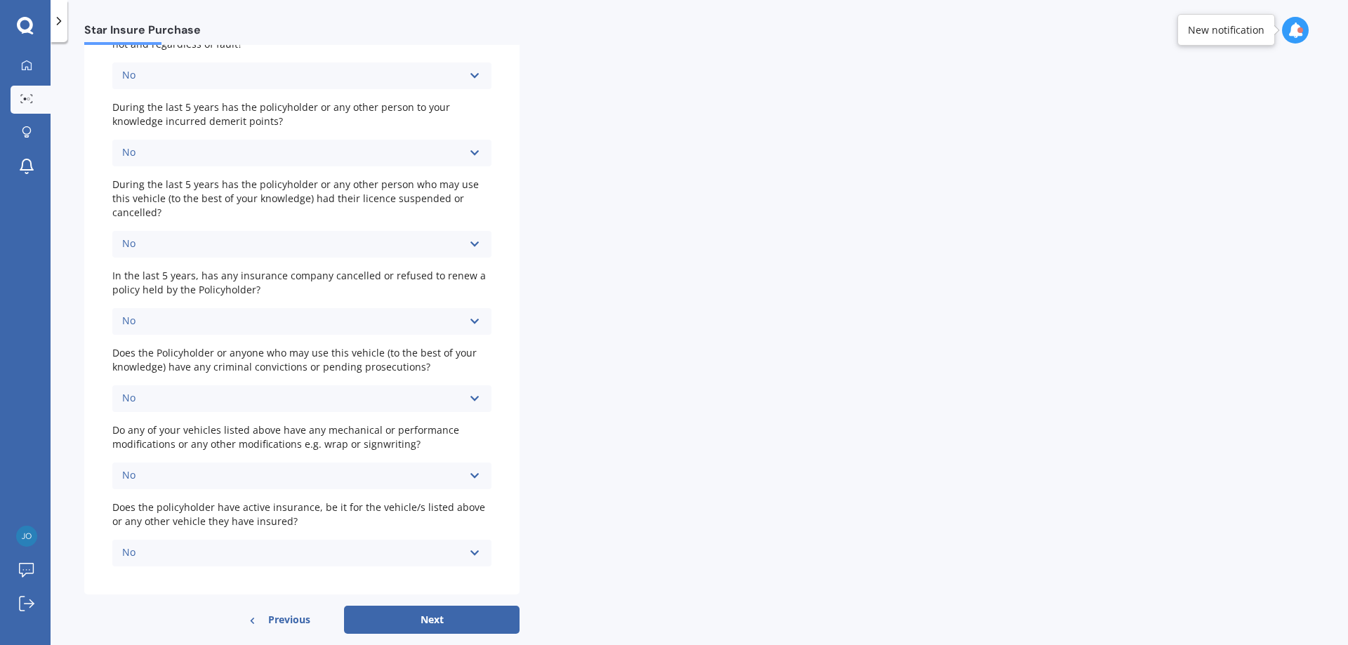
click at [323, 540] on div "No No Yes" at bounding box center [301, 553] width 379 height 27
click at [232, 593] on div "Yes" at bounding box center [301, 606] width 379 height 26
click at [261, 540] on div "Yes No Yes" at bounding box center [301, 553] width 379 height 27
click at [238, 567] on div "No" at bounding box center [301, 580] width 379 height 26
click at [637, 521] on div "Please indicate whether any of the following events have occurred to any driver…" at bounding box center [699, 251] width 1230 height 687
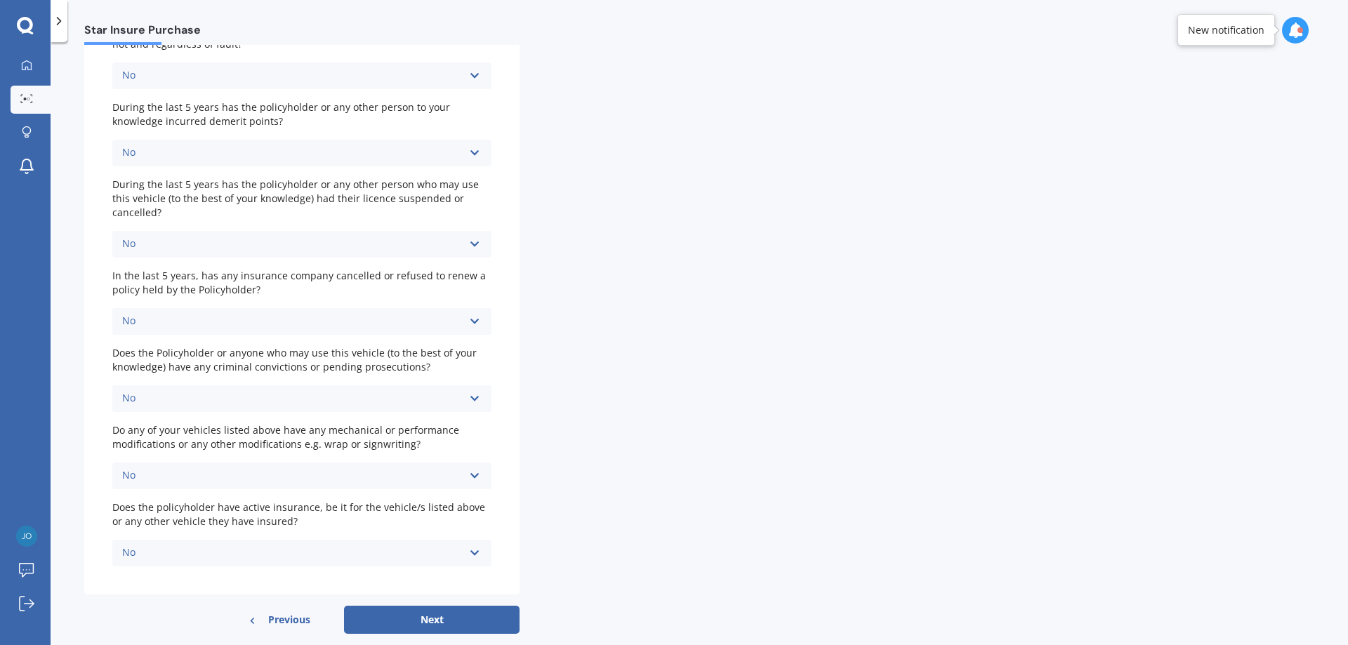
click at [446, 606] on button "Next" at bounding box center [432, 620] width 176 height 28
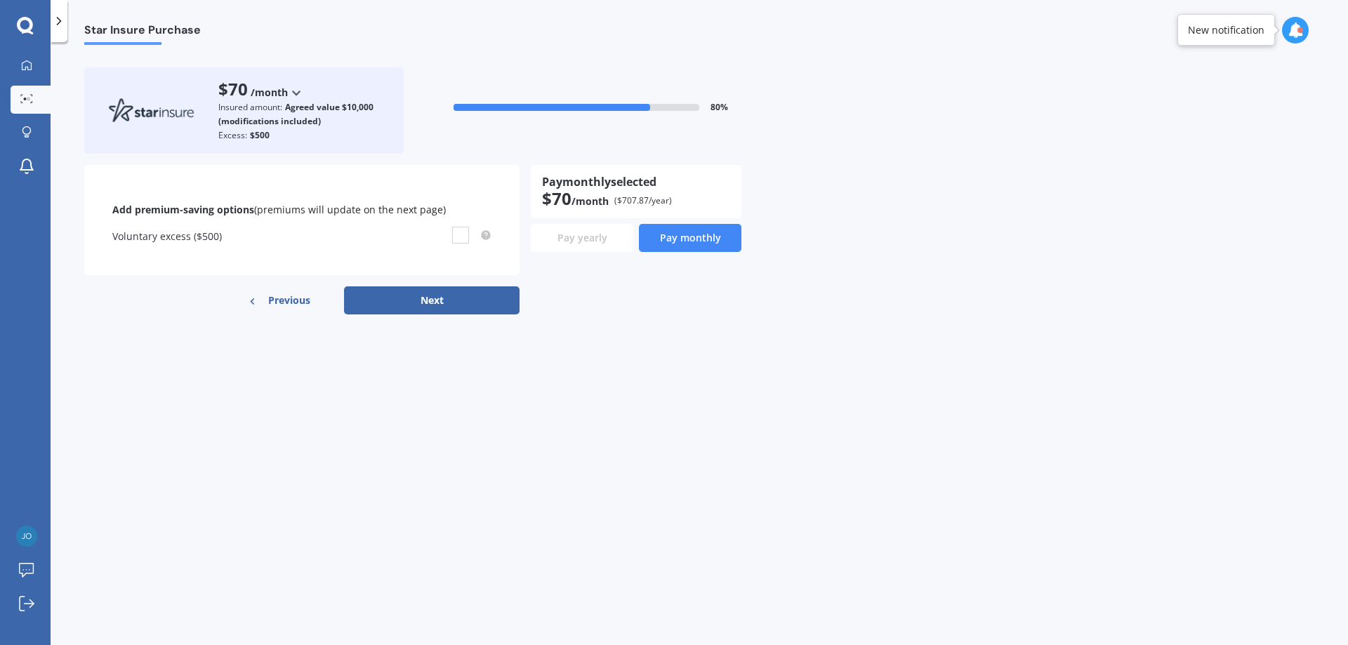
scroll to position [0, 0]
click at [516, 509] on div "Star Insure Purchase $70 /month /year /month Insured amount: Agreed value $10,0…" at bounding box center [700, 346] width 1298 height 603
click at [461, 227] on label at bounding box center [460, 227] width 17 height 0
checkbox input "true"
click at [668, 371] on div "Star Insure Purchase $70 /month /year /month Insured amount: Agreed value $10,0…" at bounding box center [700, 346] width 1298 height 603
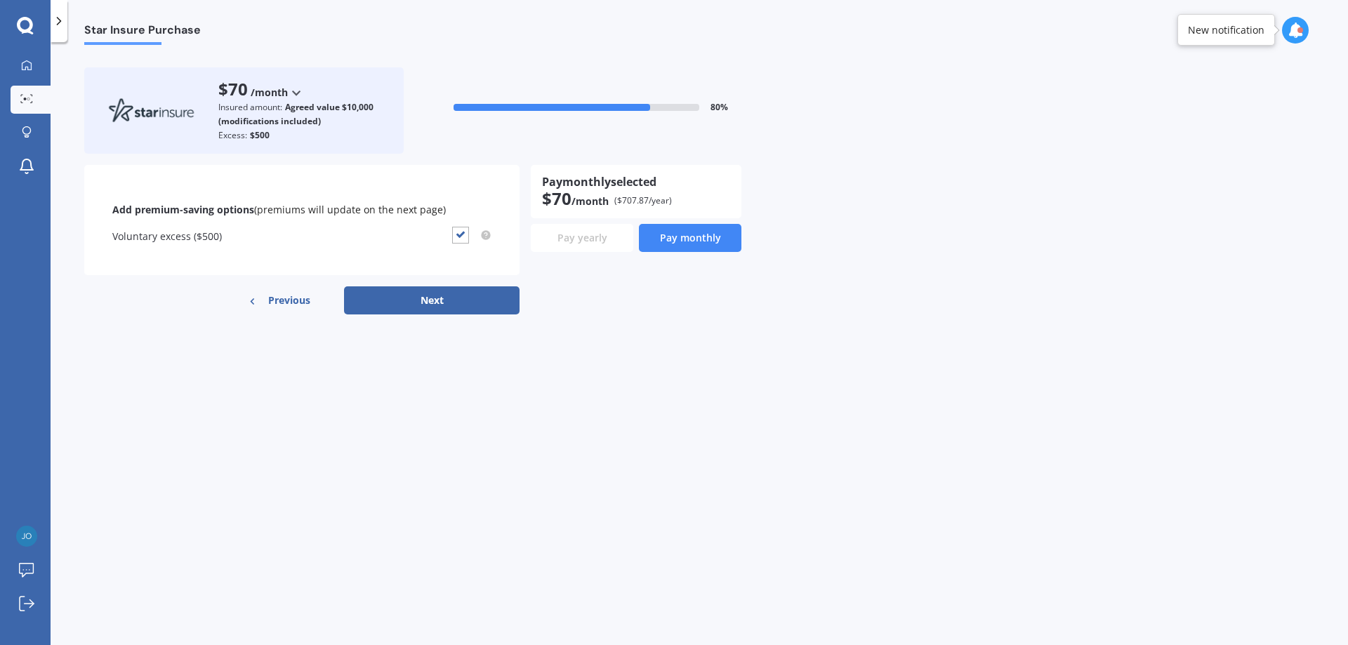
click at [463, 308] on button "Next" at bounding box center [432, 300] width 176 height 28
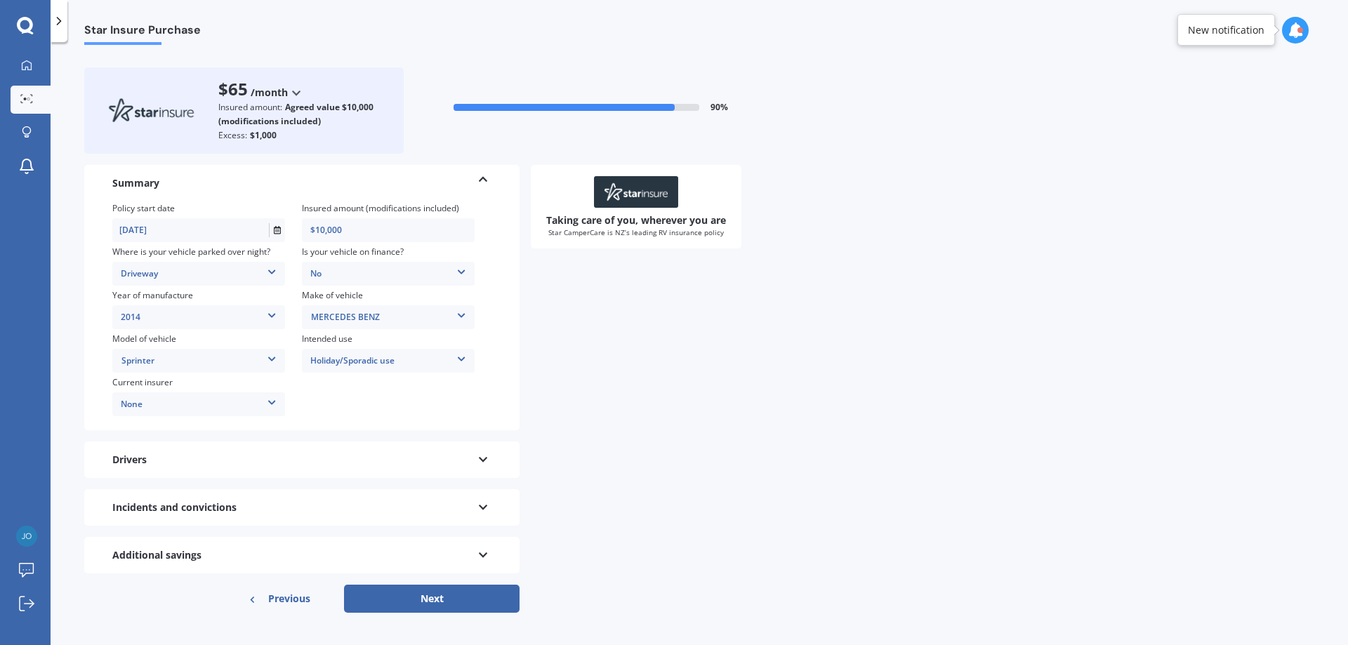
click at [408, 602] on button "Next" at bounding box center [432, 599] width 176 height 28
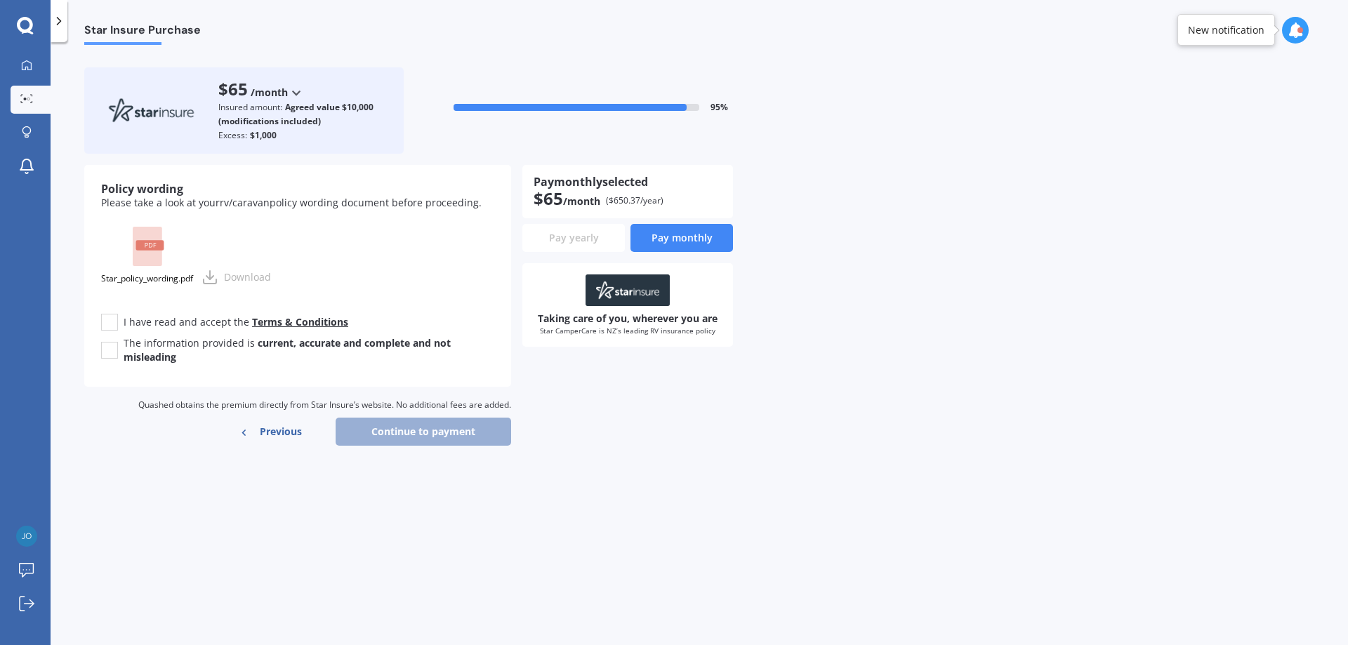
click at [291, 322] on link "Terms & Conditions" at bounding box center [300, 321] width 96 height 13
click at [103, 314] on label at bounding box center [109, 314] width 17 height 0
click at [103, 319] on input "I have read and accept the Terms & Conditions" at bounding box center [109, 322] width 17 height 17
checkbox input "true"
click at [315, 346] on b "current, accurate and complete and not misleading" at bounding box center [287, 349] width 327 height 27
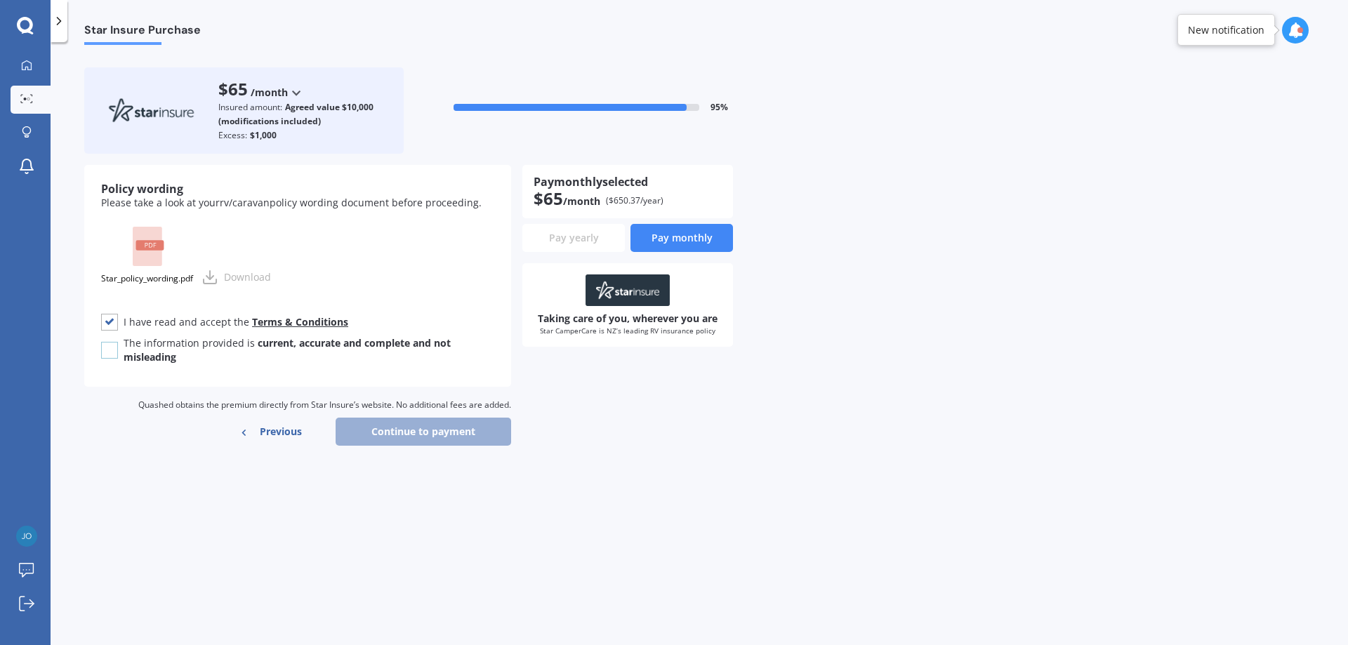
click at [118, 346] on input "The information provided is current, accurate and complete and not misleading" at bounding box center [109, 350] width 17 height 17
click at [318, 344] on b "current, accurate and complete and not misleading" at bounding box center [287, 349] width 327 height 27
click at [118, 344] on input "The information provided is current, accurate and complete and not misleading" at bounding box center [109, 350] width 17 height 17
click at [112, 342] on label at bounding box center [109, 342] width 17 height 0
click at [112, 353] on input "The information provided is current, accurate and complete and not misleading" at bounding box center [109, 350] width 17 height 17
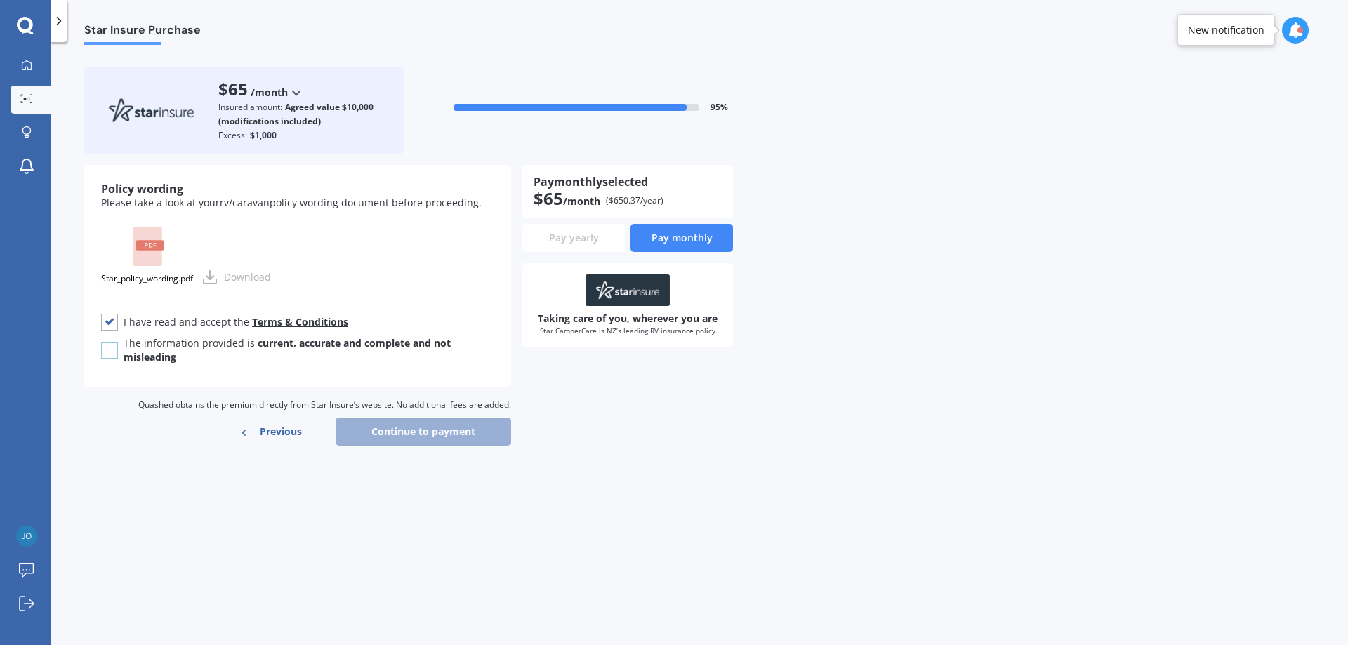
checkbox input "true"
click at [436, 428] on button "Continue to payment" at bounding box center [424, 432] width 176 height 28
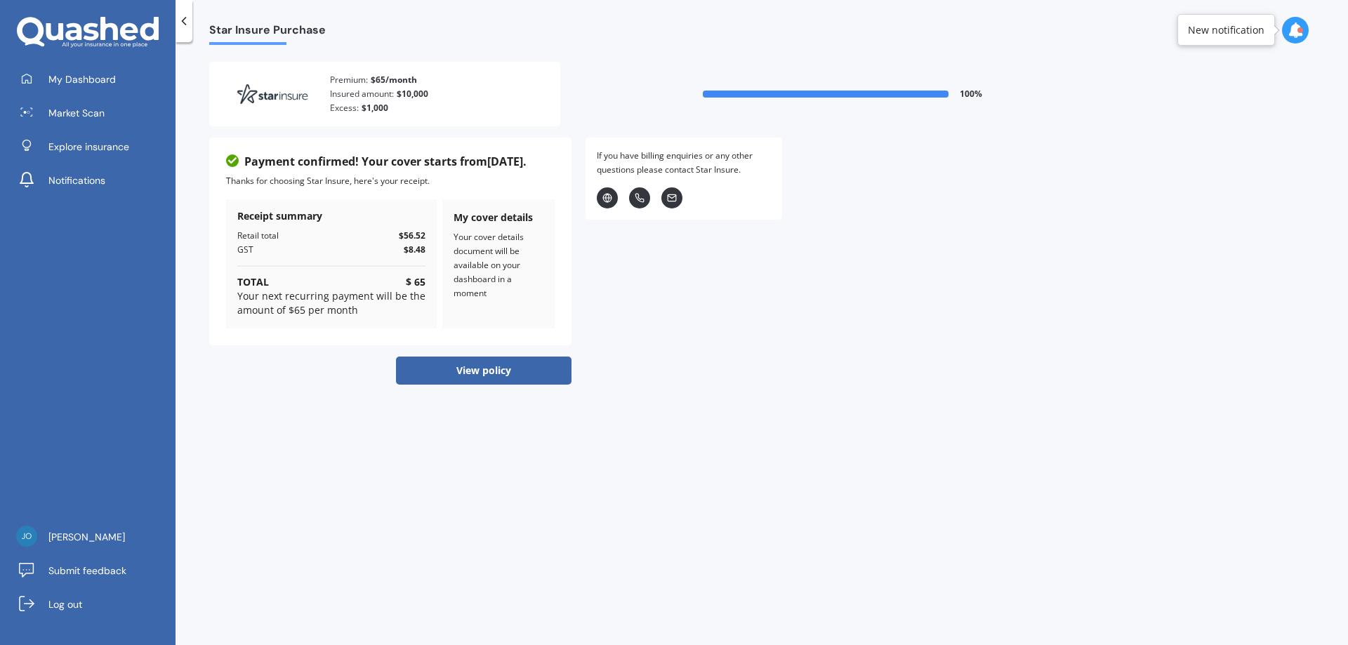
click at [765, 389] on div "Star Insure Purchase Premium: $65/ month Insured amount: $10,000 Excess: $1,000…" at bounding box center [762, 346] width 1173 height 603
click at [722, 417] on div "Star Insure Purchase Premium: $65/ month Insured amount: $10,000 Excess: $1,000…" at bounding box center [762, 346] width 1173 height 603
click at [457, 370] on button "View policy" at bounding box center [484, 371] width 176 height 28
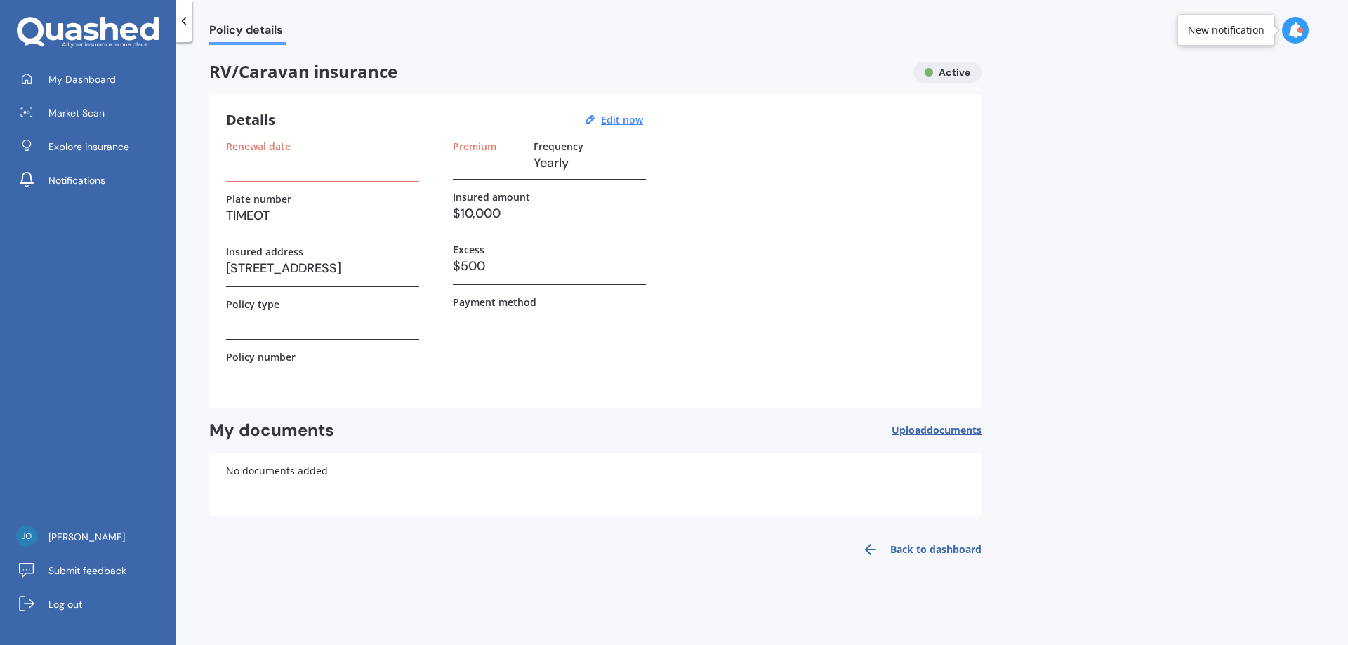
click at [965, 430] on span "documents" at bounding box center [954, 429] width 55 height 13
click at [793, 329] on div "Renewal date Plate number TIMEOT Insured address 120 Carters Road, Amberley 741…" at bounding box center [595, 265] width 739 height 251
click at [795, 330] on div "Renewal date Plate number TIMEOT Insured address 120 Carters Road, Amberley 741…" at bounding box center [595, 265] width 739 height 251
click at [947, 544] on link "Back to dashboard" at bounding box center [918, 550] width 128 height 34
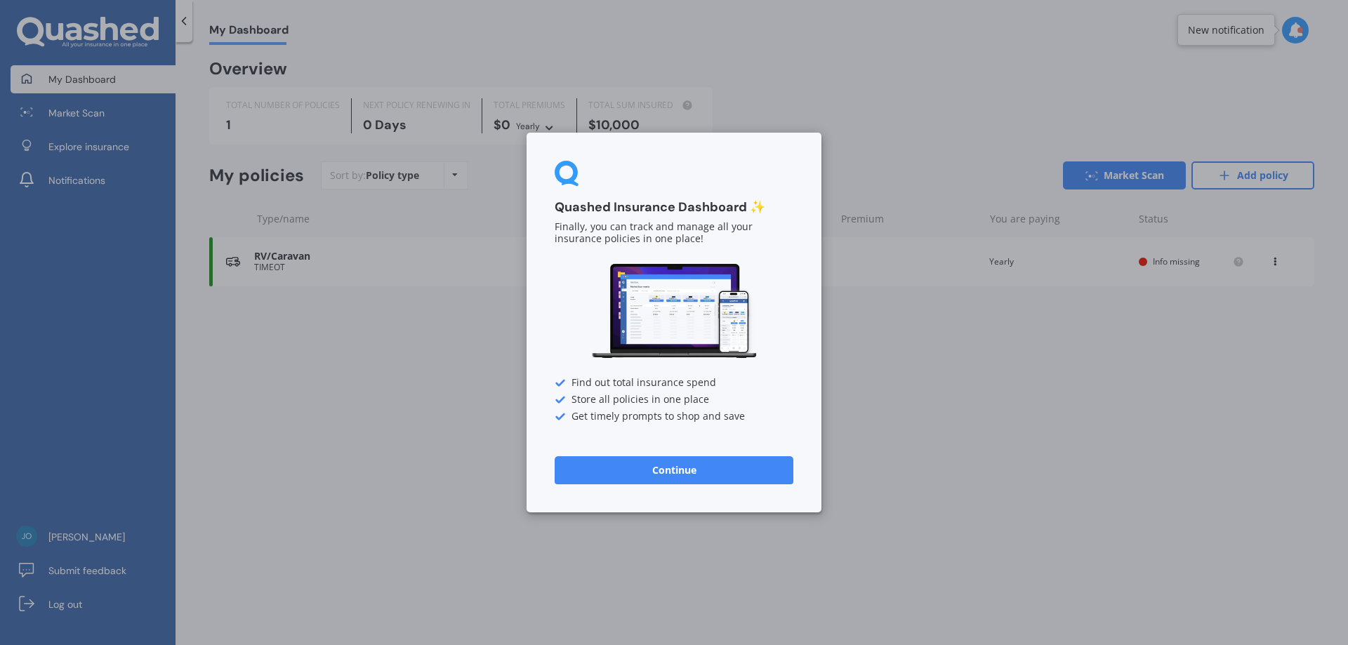
click at [699, 480] on button "Continue" at bounding box center [674, 470] width 239 height 28
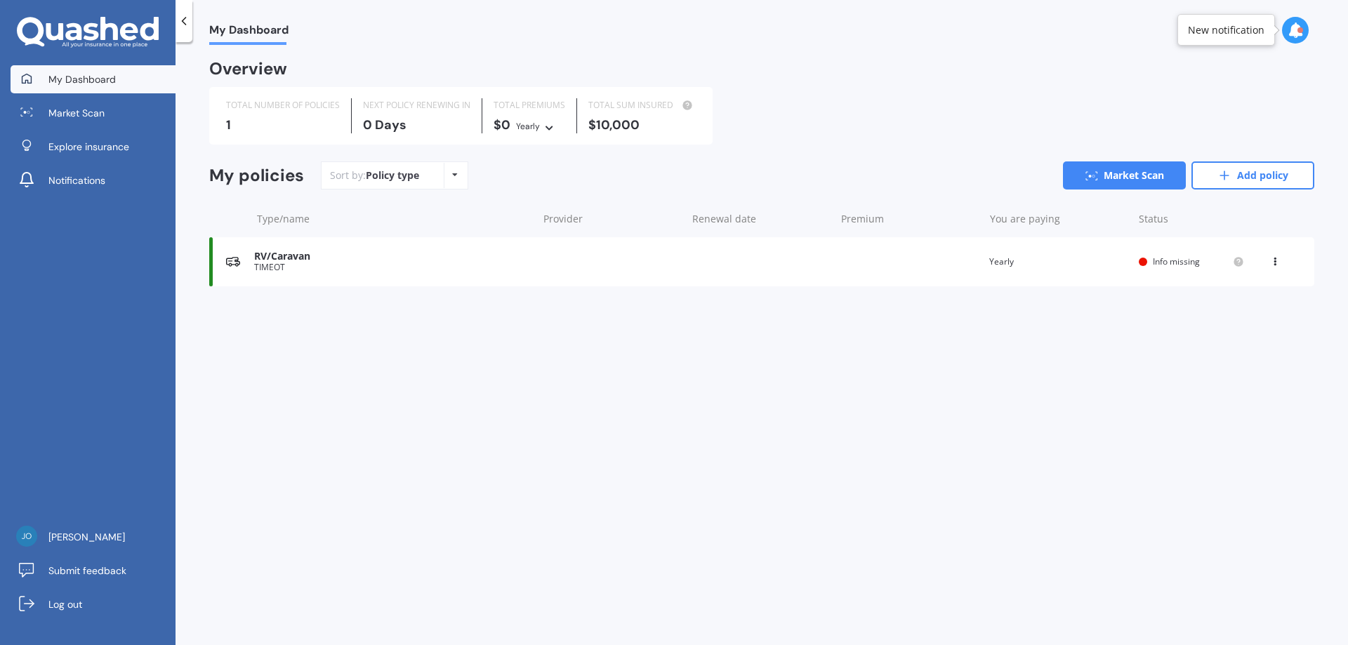
click at [734, 510] on div "My Dashboard Overview TOTAL NUMBER OF POLICIES 1 NEXT POLICY RENEWING IN 0 Days…" at bounding box center [762, 346] width 1173 height 603
click at [423, 268] on div "TIMEOT" at bounding box center [392, 268] width 276 height 10
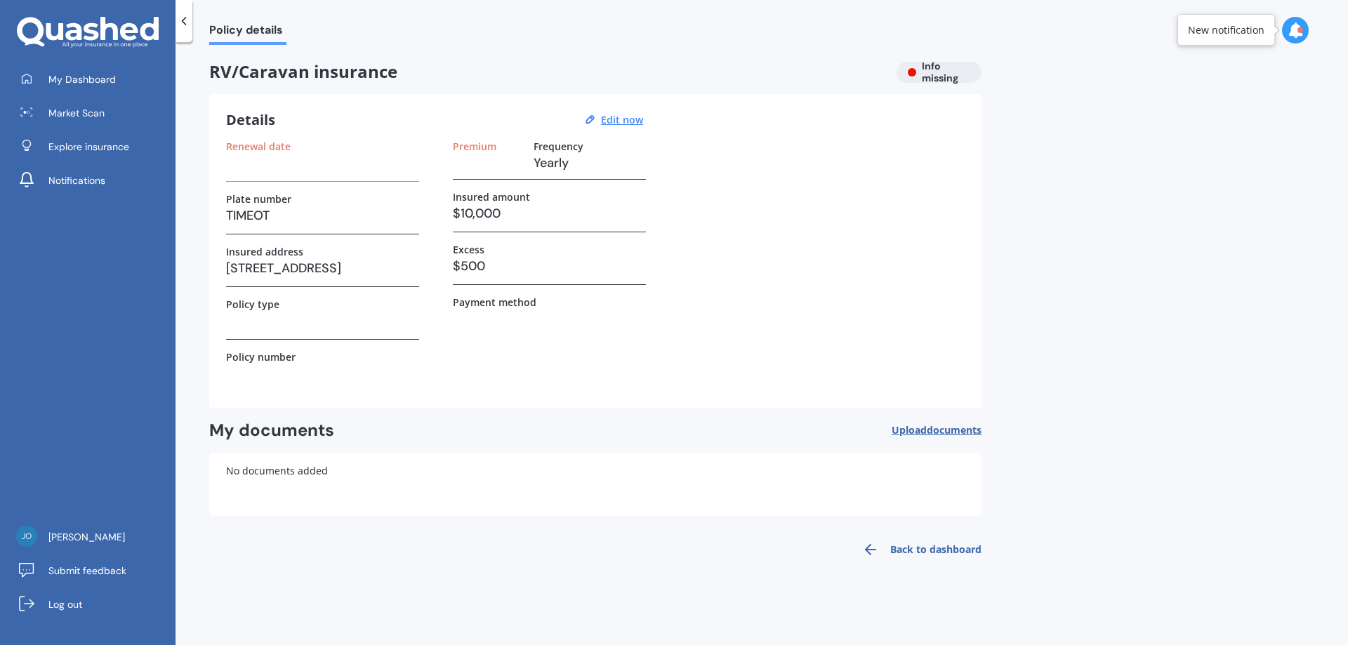
click at [423, 268] on div "Renewal date Plate number TIMEOT Insured address 120 Carters Road, Amberley 741…" at bounding box center [595, 265] width 739 height 251
click at [437, 378] on div "Renewal date Plate number TIMEOT Insured address 120 Carters Road, Amberley 741…" at bounding box center [595, 265] width 739 height 251
click at [479, 352] on div "Premium Frequency Yearly Insured amount $10,000 Excess $500 Payment method" at bounding box center [549, 265] width 193 height 251
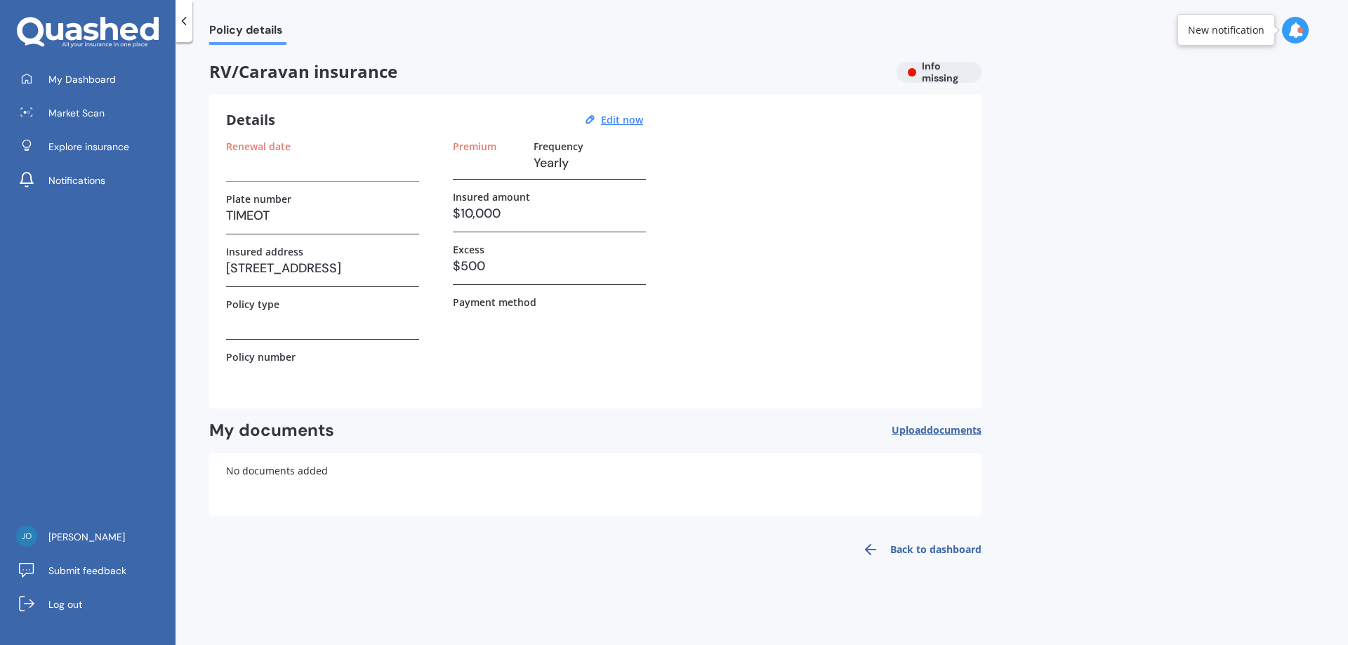
click at [479, 352] on div "Premium Frequency Yearly Insured amount $10,000 Excess $500 Payment method" at bounding box center [549, 265] width 193 height 251
click at [867, 345] on div "Renewal date Plate number TIMEOT Insured address 120 Carters Road, Amberley 741…" at bounding box center [595, 265] width 739 height 251
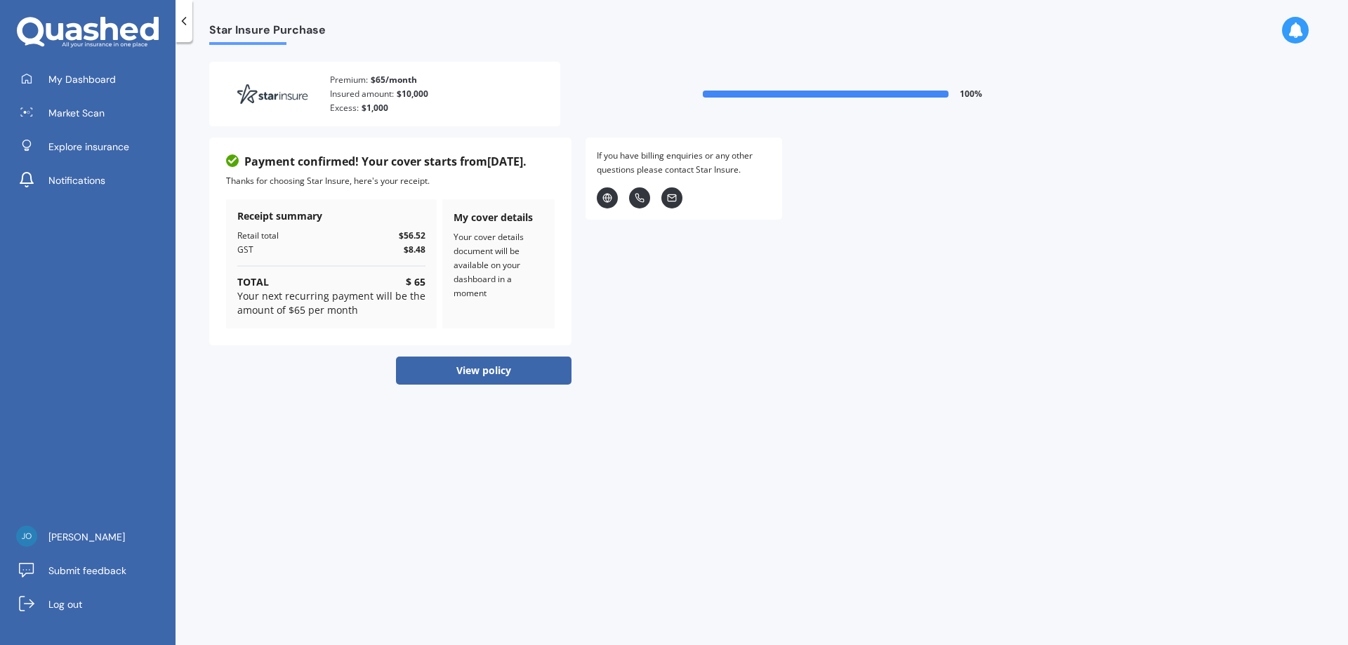
click at [696, 366] on div "If you have billing enquiries or any other questions please contact Star Insure…" at bounding box center [684, 261] width 197 height 247
click at [707, 357] on div "If you have billing enquiries or any other questions please contact Star Insure…" at bounding box center [684, 261] width 197 height 247
click at [453, 369] on button "View policy" at bounding box center [484, 371] width 176 height 28
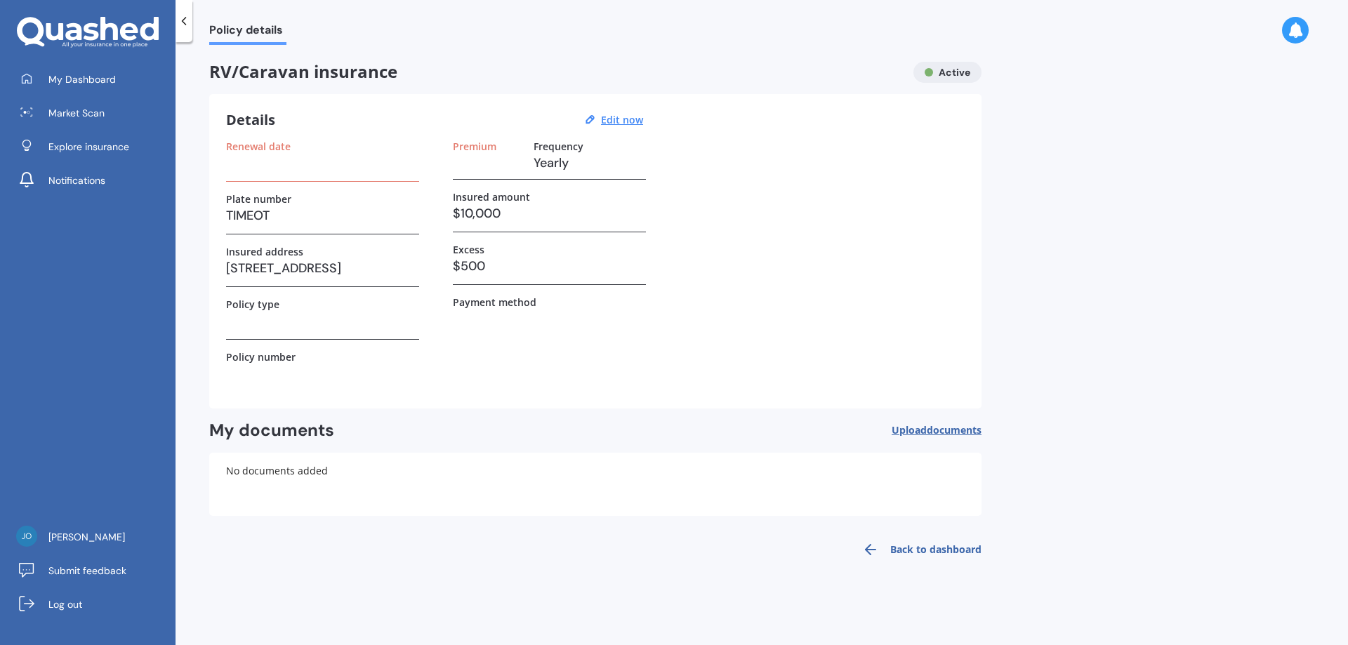
click at [453, 369] on div "Premium Frequency Yearly Insured amount $10,000 Excess $500 Payment method" at bounding box center [549, 265] width 193 height 251
click at [760, 246] on div "Renewal date Plate number TIMEOT Insured address 120 Carters Road, Amberley 741…" at bounding box center [595, 265] width 739 height 251
